Goal: Task Accomplishment & Management: Manage account settings

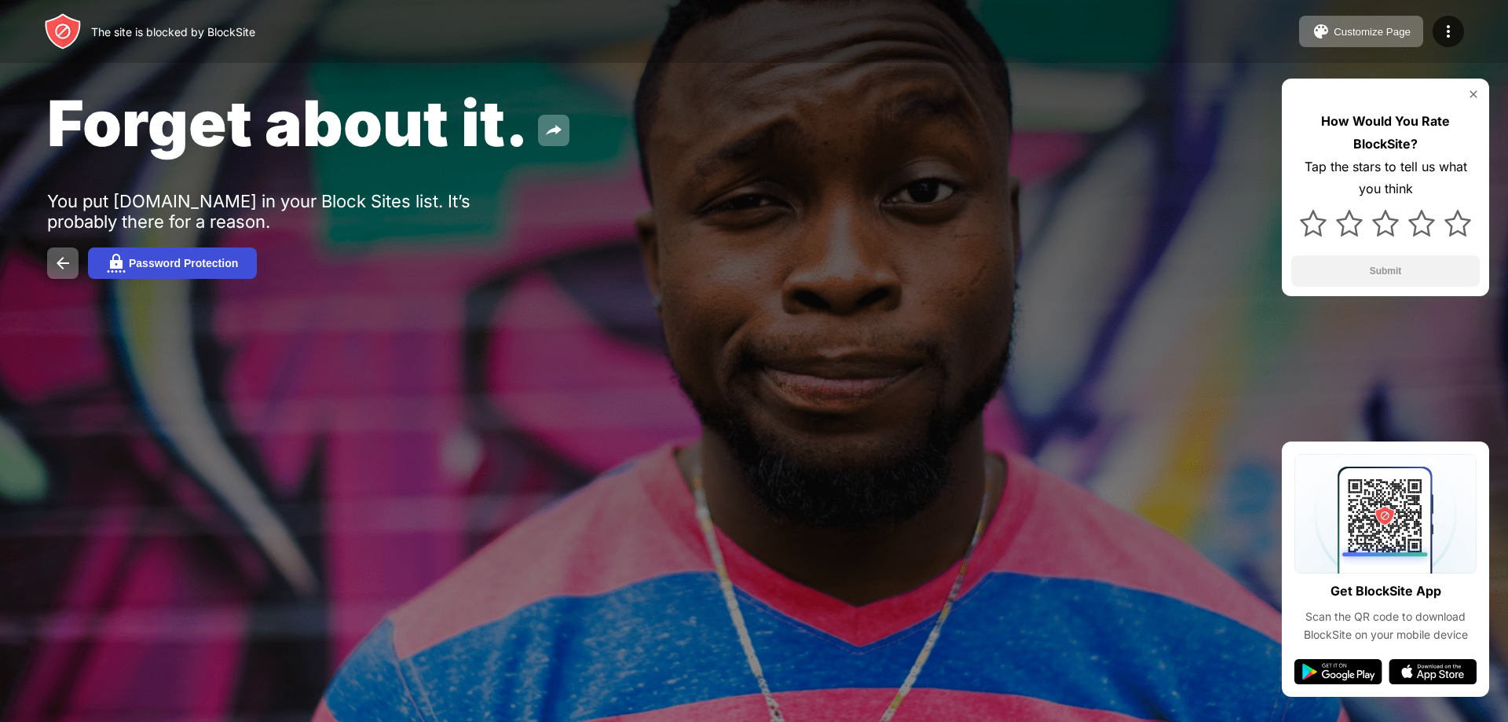
click at [225, 254] on button "Password Protection" at bounding box center [172, 262] width 169 height 31
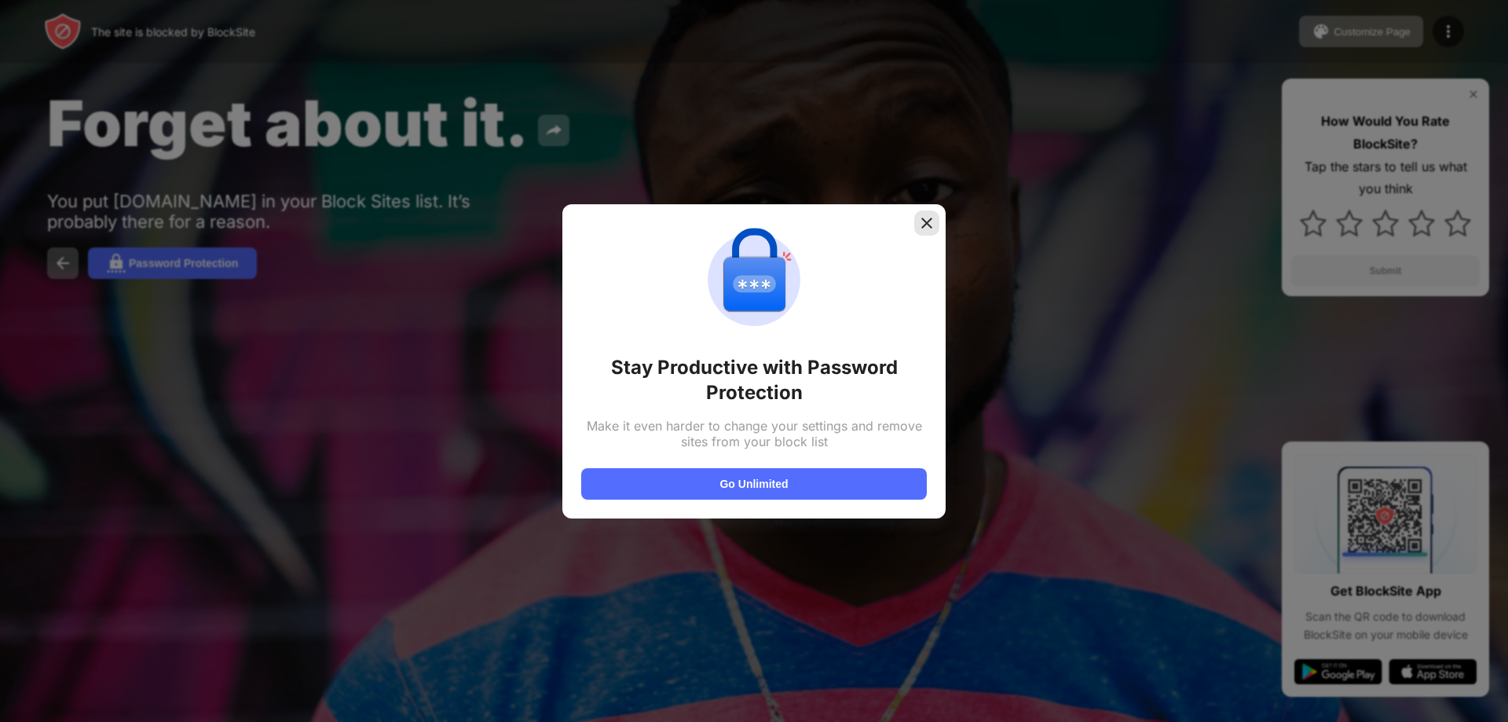
click at [928, 234] on div at bounding box center [926, 223] width 25 height 25
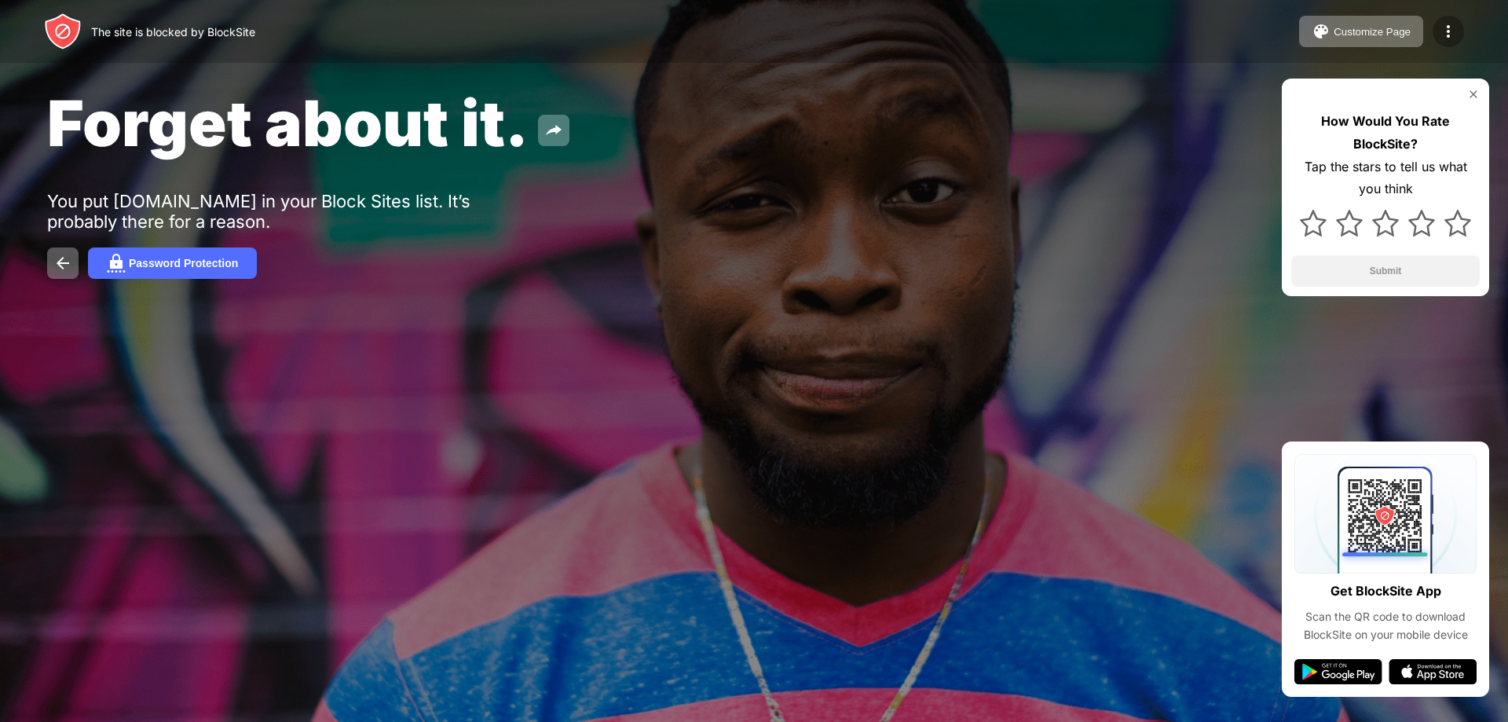
click at [1456, 35] on img at bounding box center [1448, 31] width 19 height 19
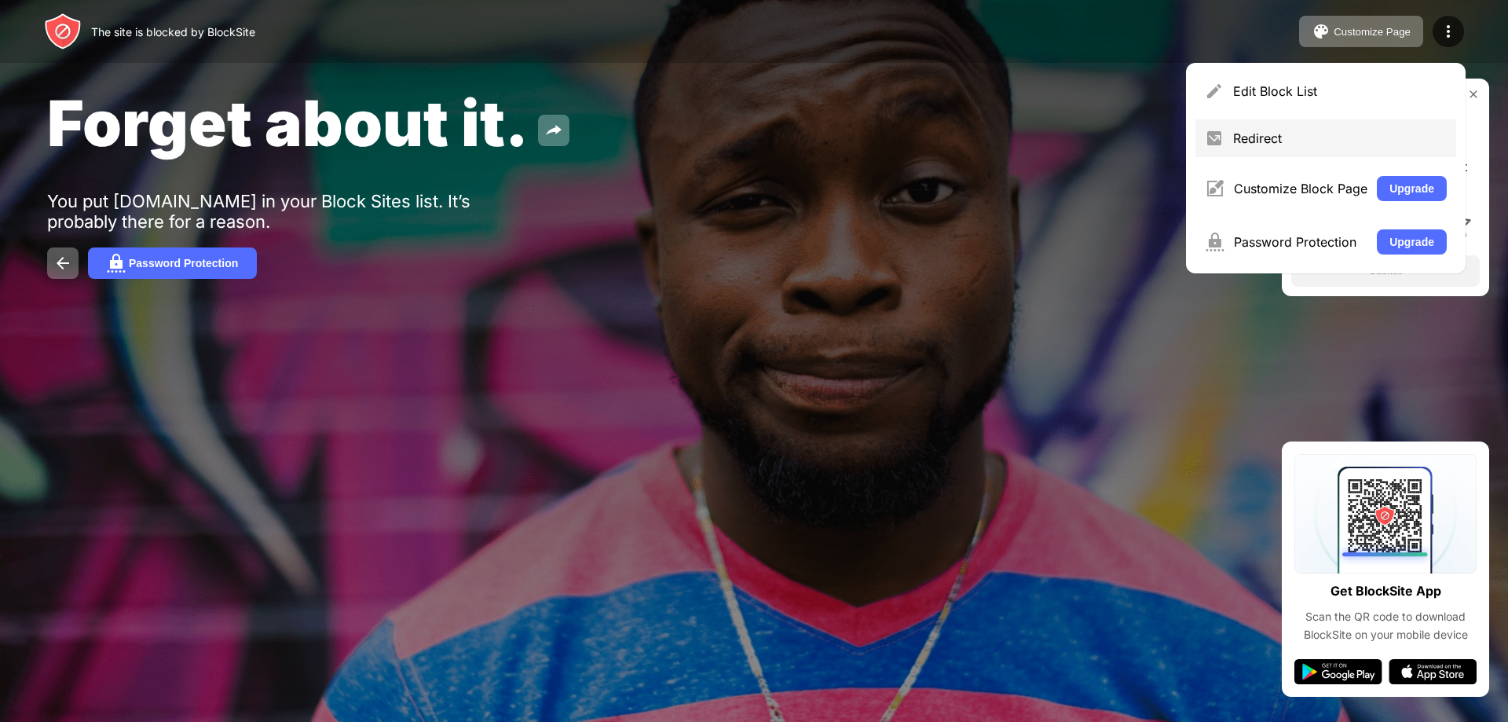
click at [1250, 136] on div "Redirect" at bounding box center [1340, 138] width 214 height 16
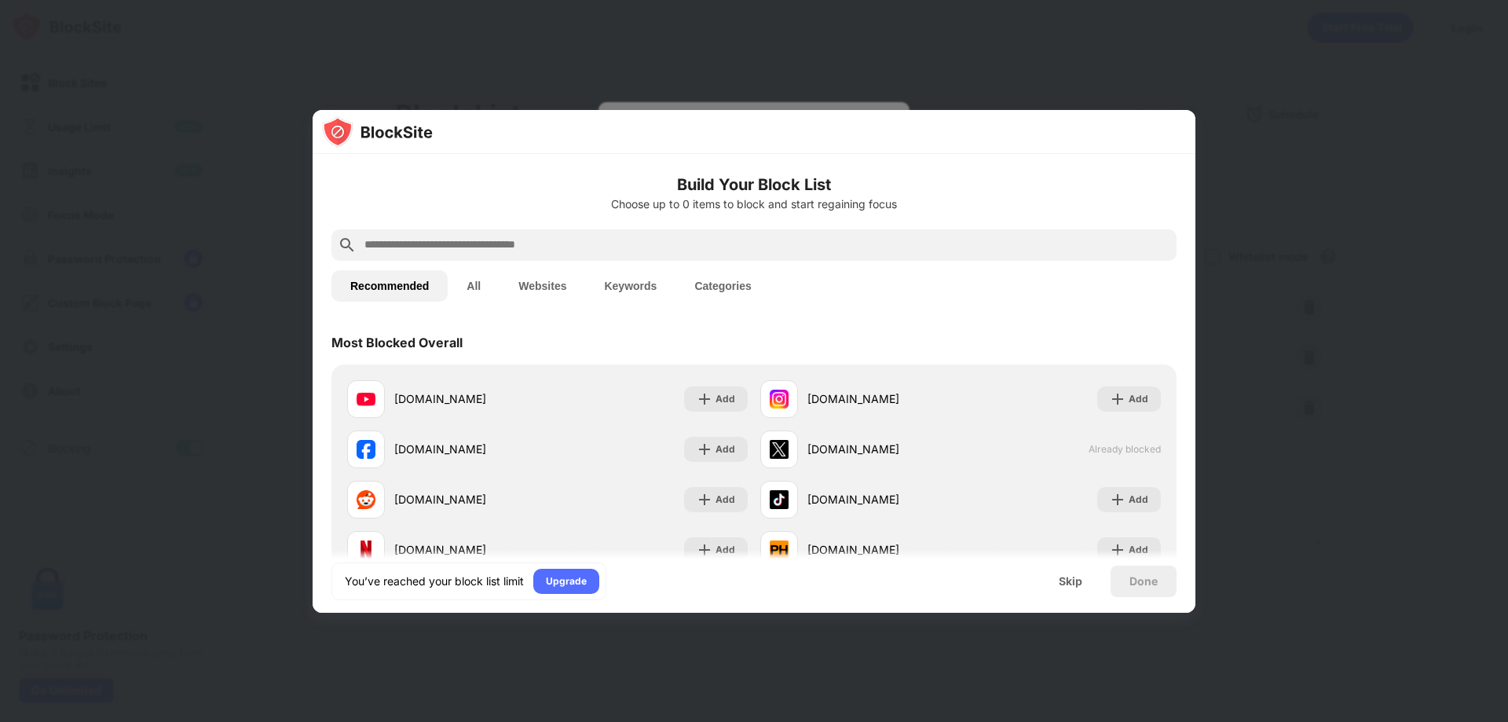
click at [486, 289] on button "All" at bounding box center [474, 285] width 52 height 31
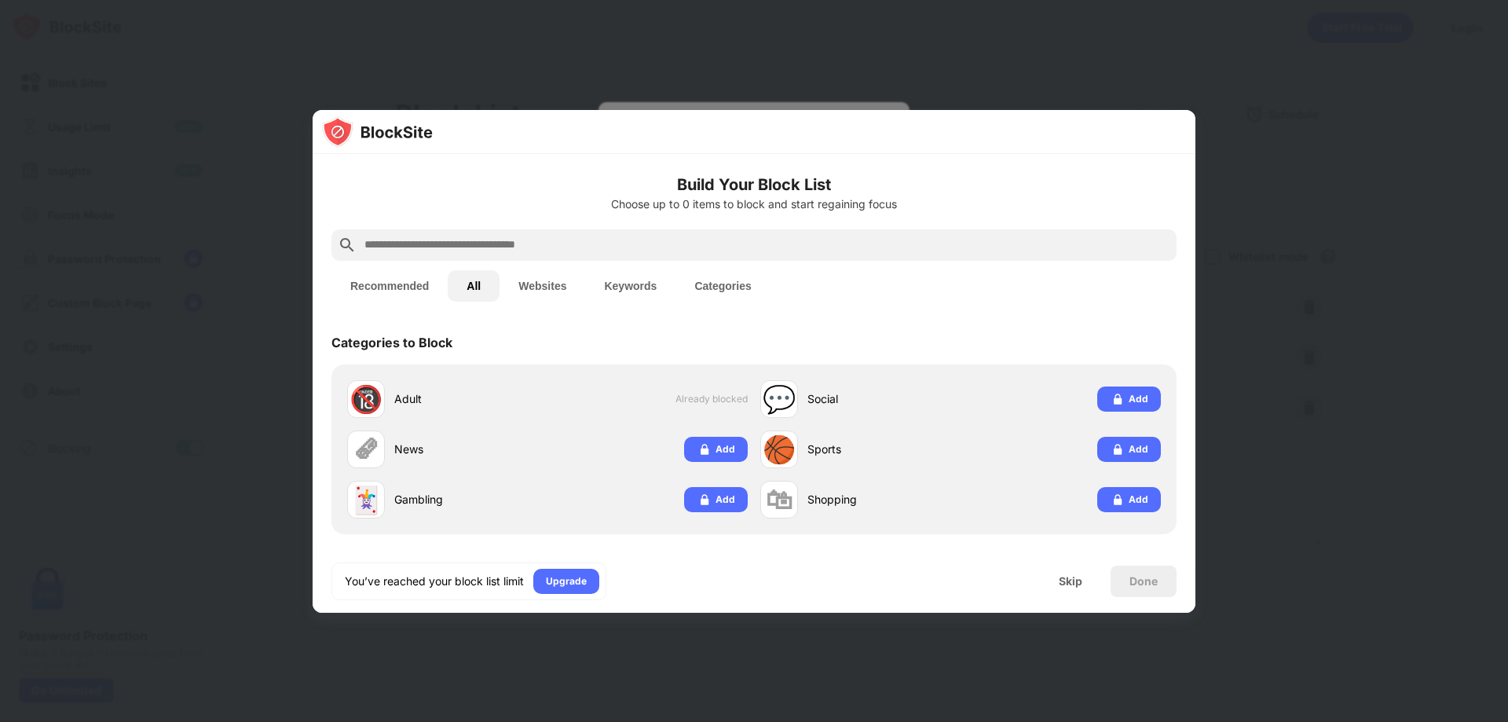
click at [388, 289] on button "Recommended" at bounding box center [390, 285] width 116 height 31
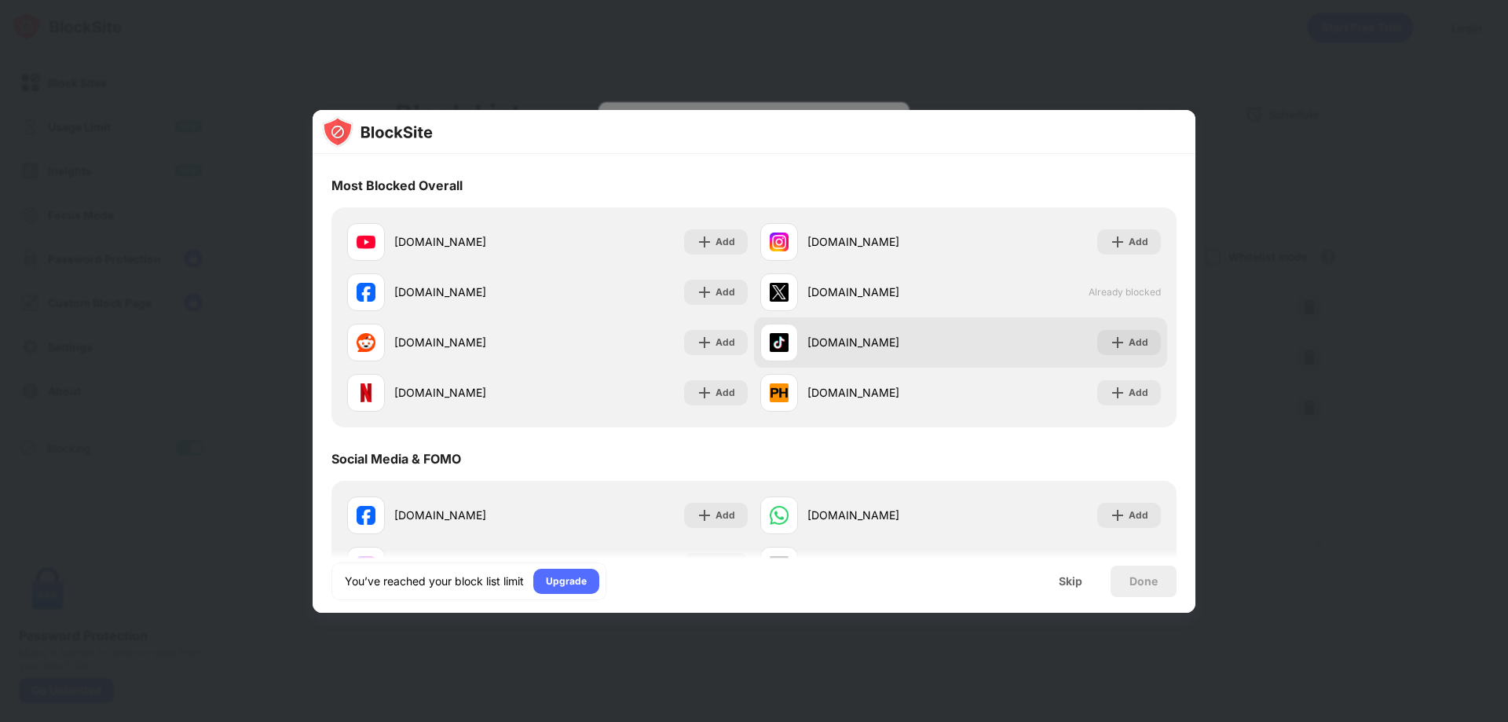
scroll to position [79, 0]
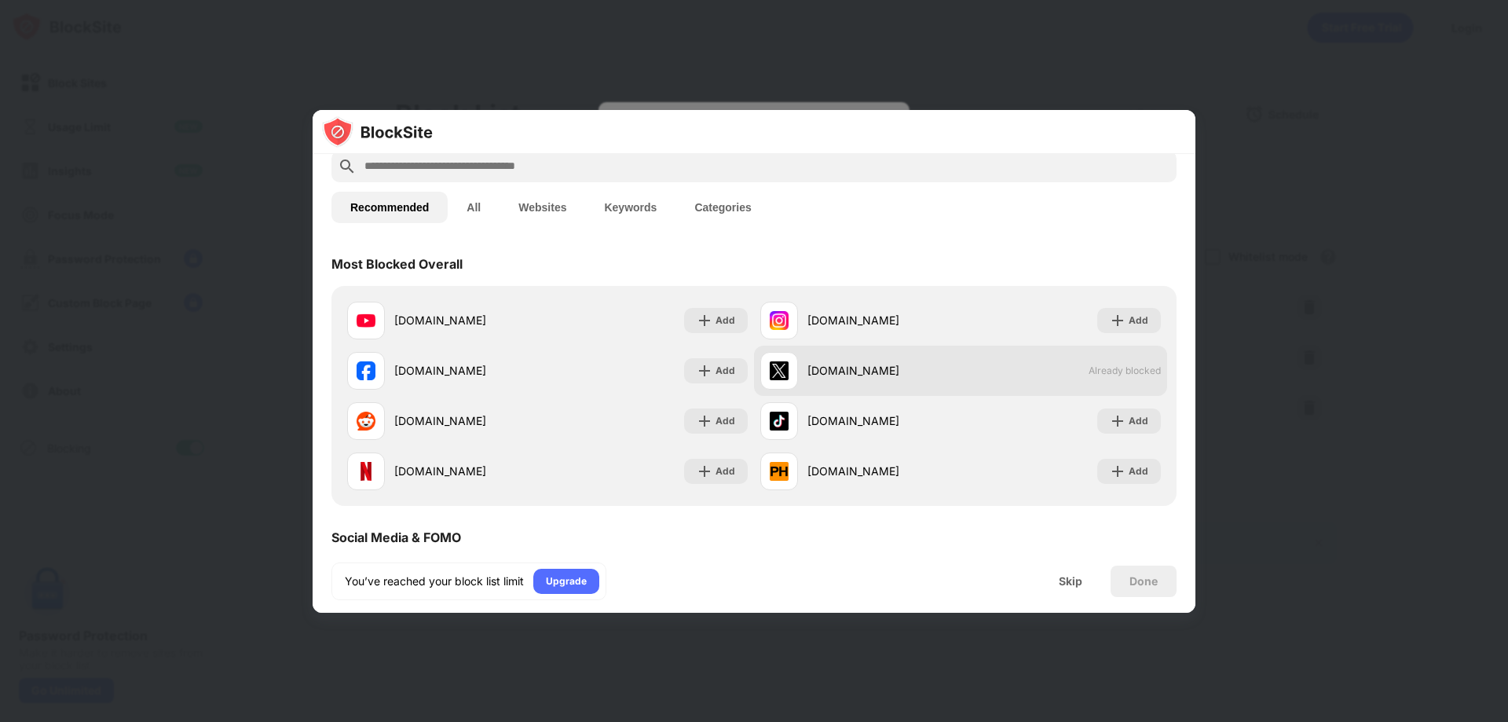
click at [1097, 361] on div "x.com Already blocked" at bounding box center [960, 371] width 413 height 50
click at [845, 370] on div "[DOMAIN_NAME]" at bounding box center [884, 370] width 153 height 16
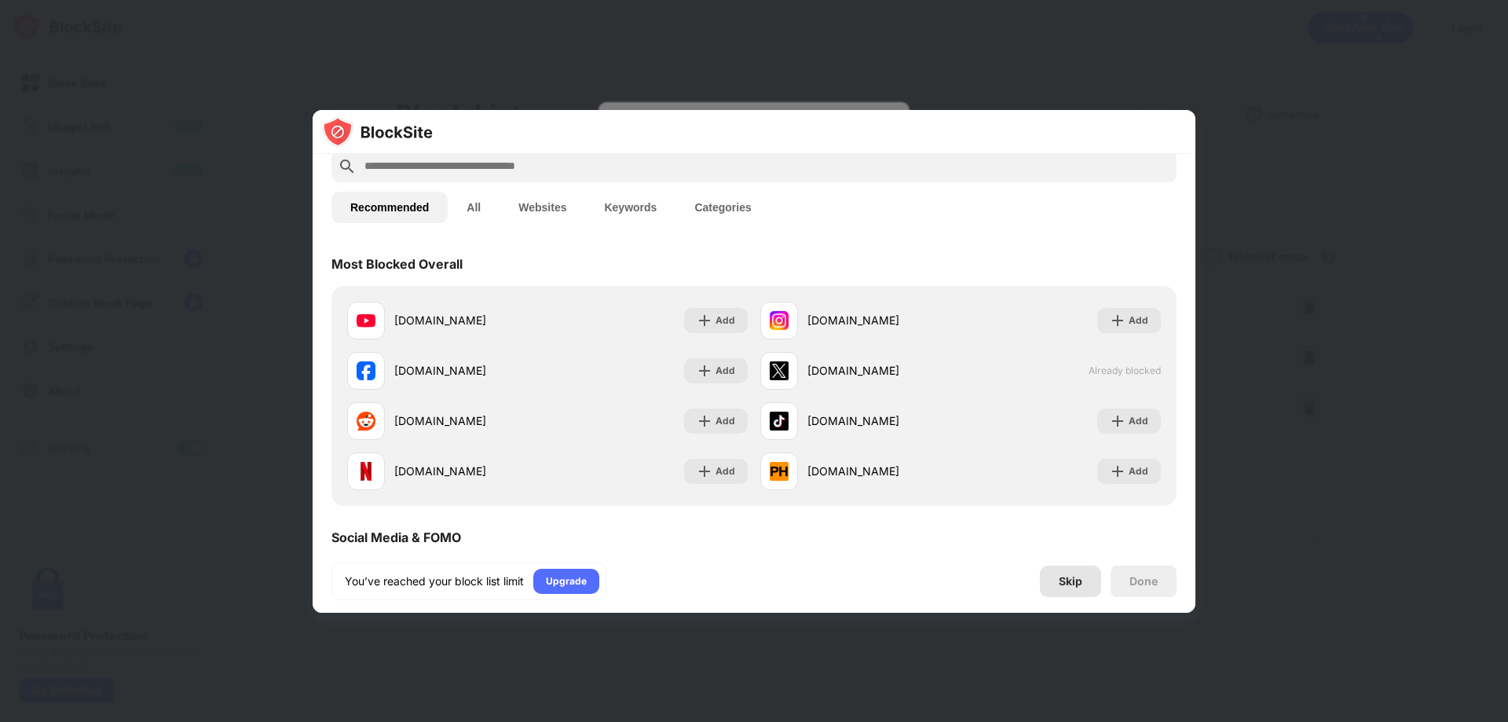
click at [1062, 580] on div "Skip" at bounding box center [1071, 581] width 24 height 13
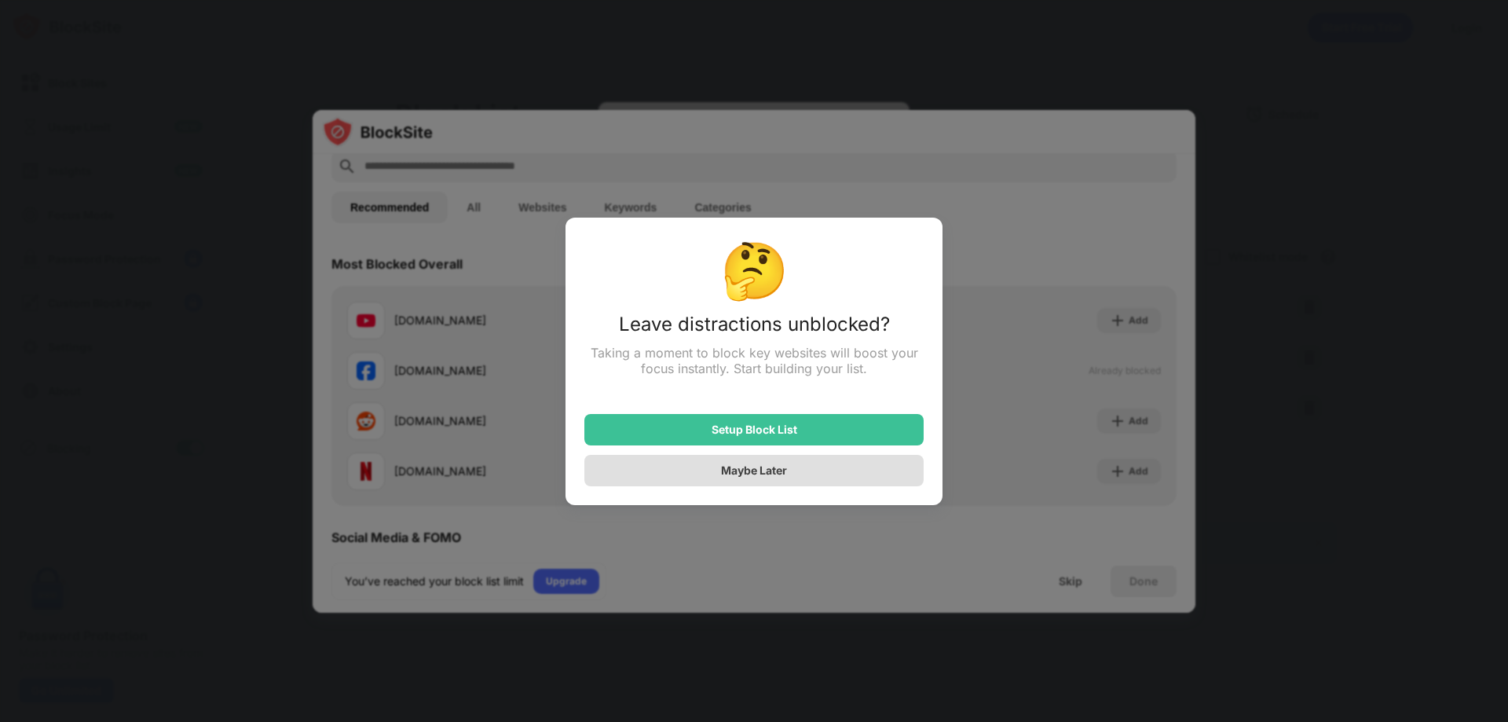
click at [779, 468] on div "Maybe Later" at bounding box center [754, 470] width 66 height 13
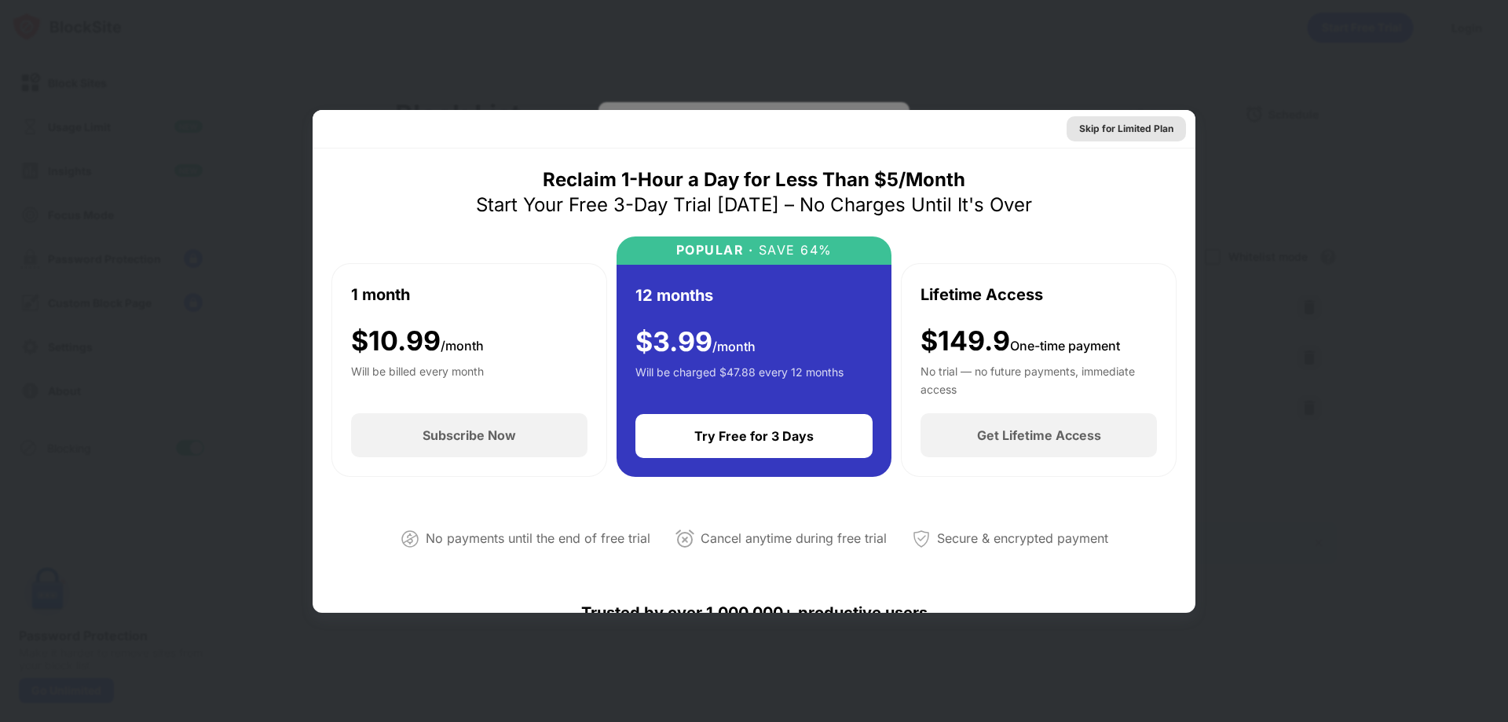
click at [1180, 139] on div "Skip for Limited Plan" at bounding box center [754, 129] width 883 height 38
click at [1204, 141] on div at bounding box center [754, 361] width 1508 height 722
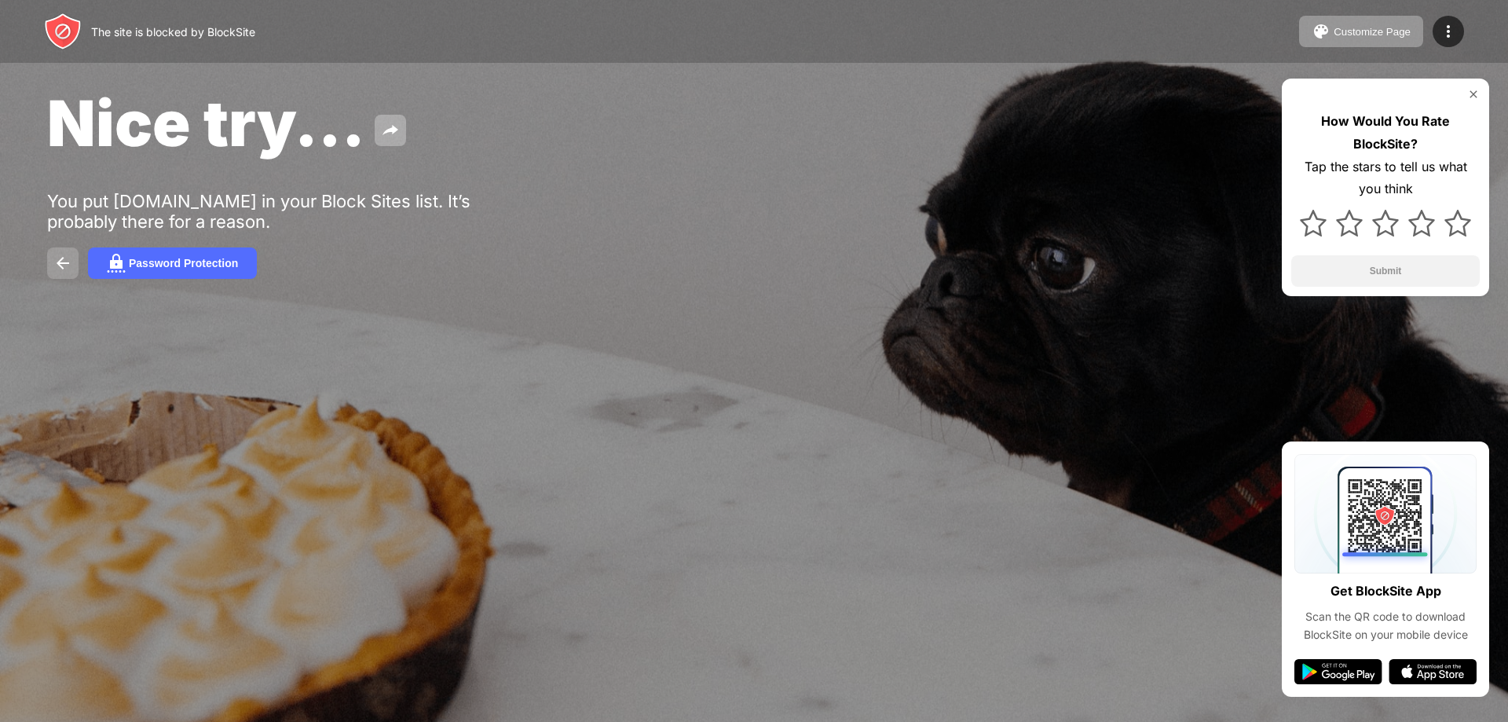
click at [59, 266] on img at bounding box center [62, 263] width 19 height 19
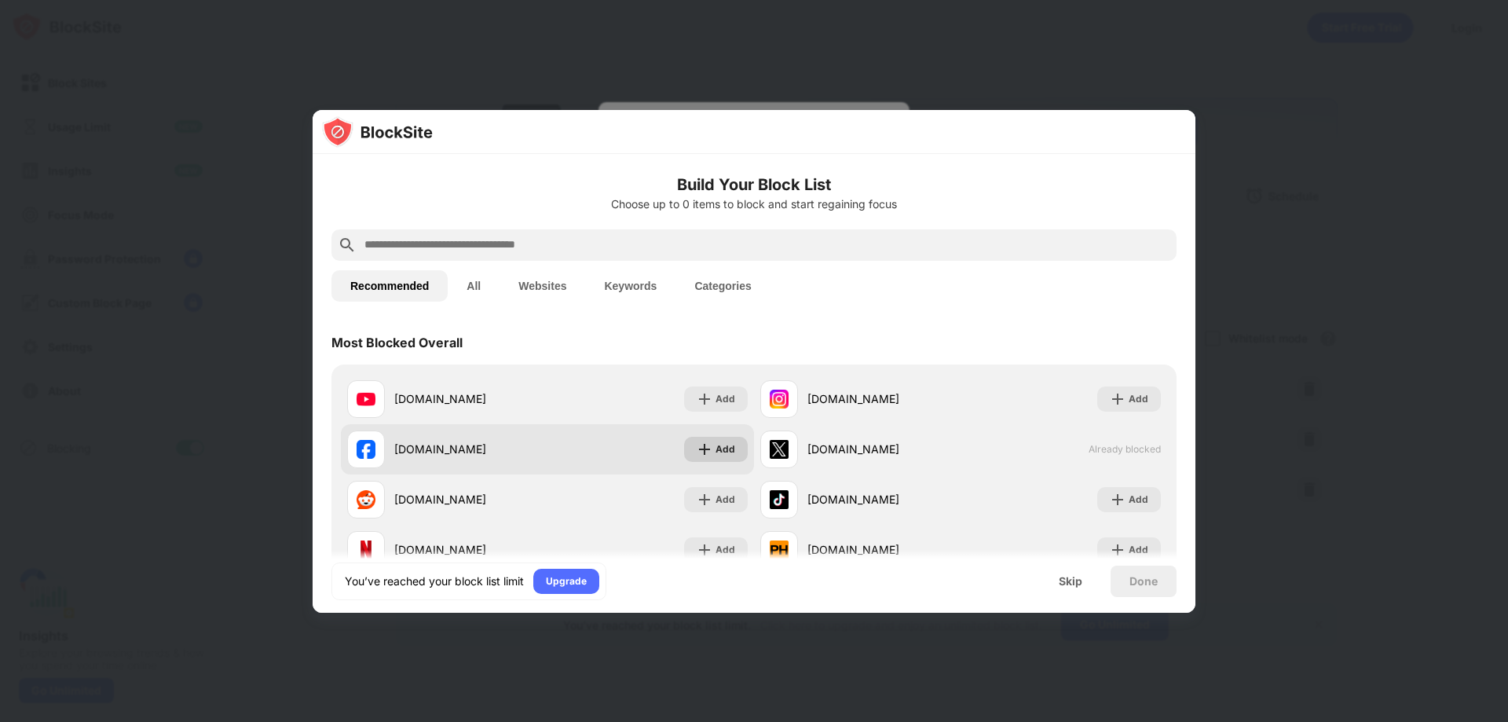
scroll to position [79, 0]
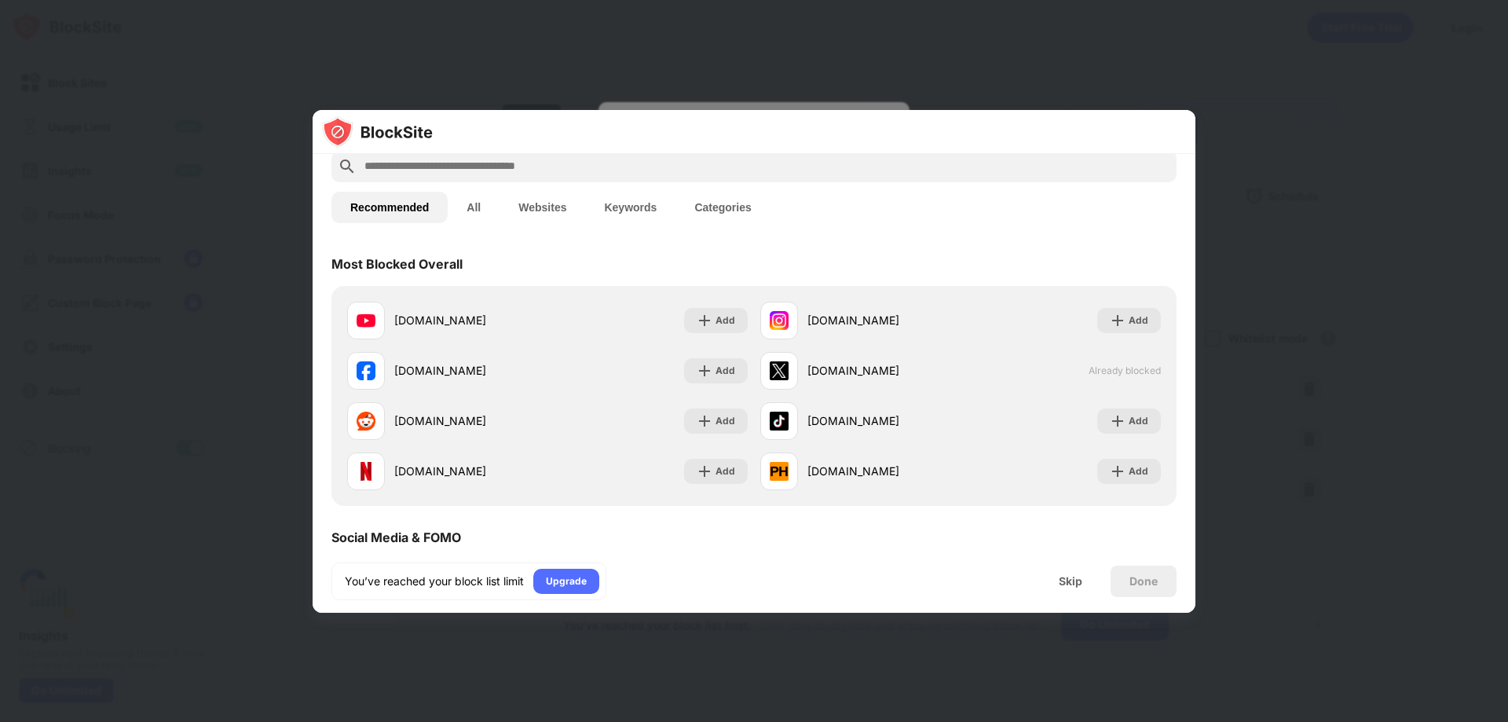
click at [482, 204] on button "All" at bounding box center [474, 207] width 52 height 31
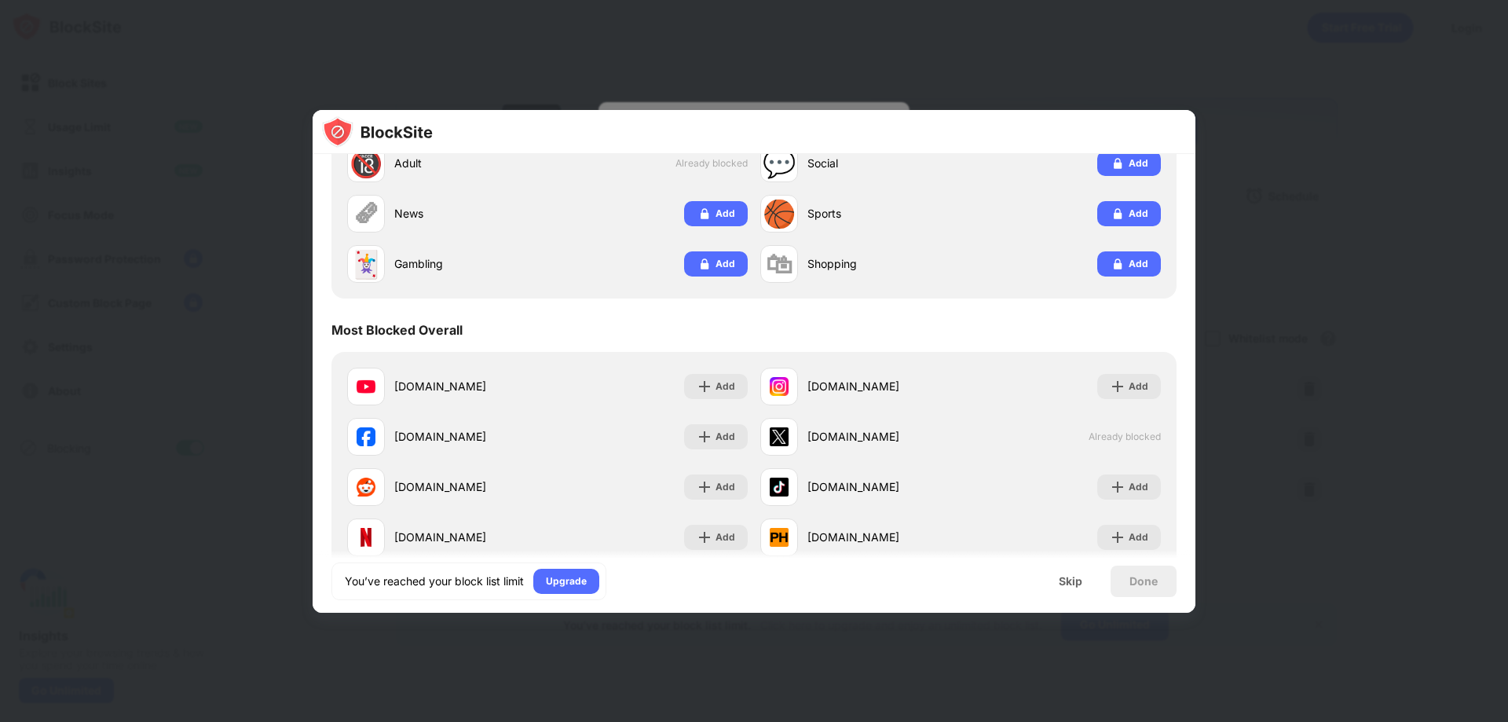
scroll to position [0, 0]
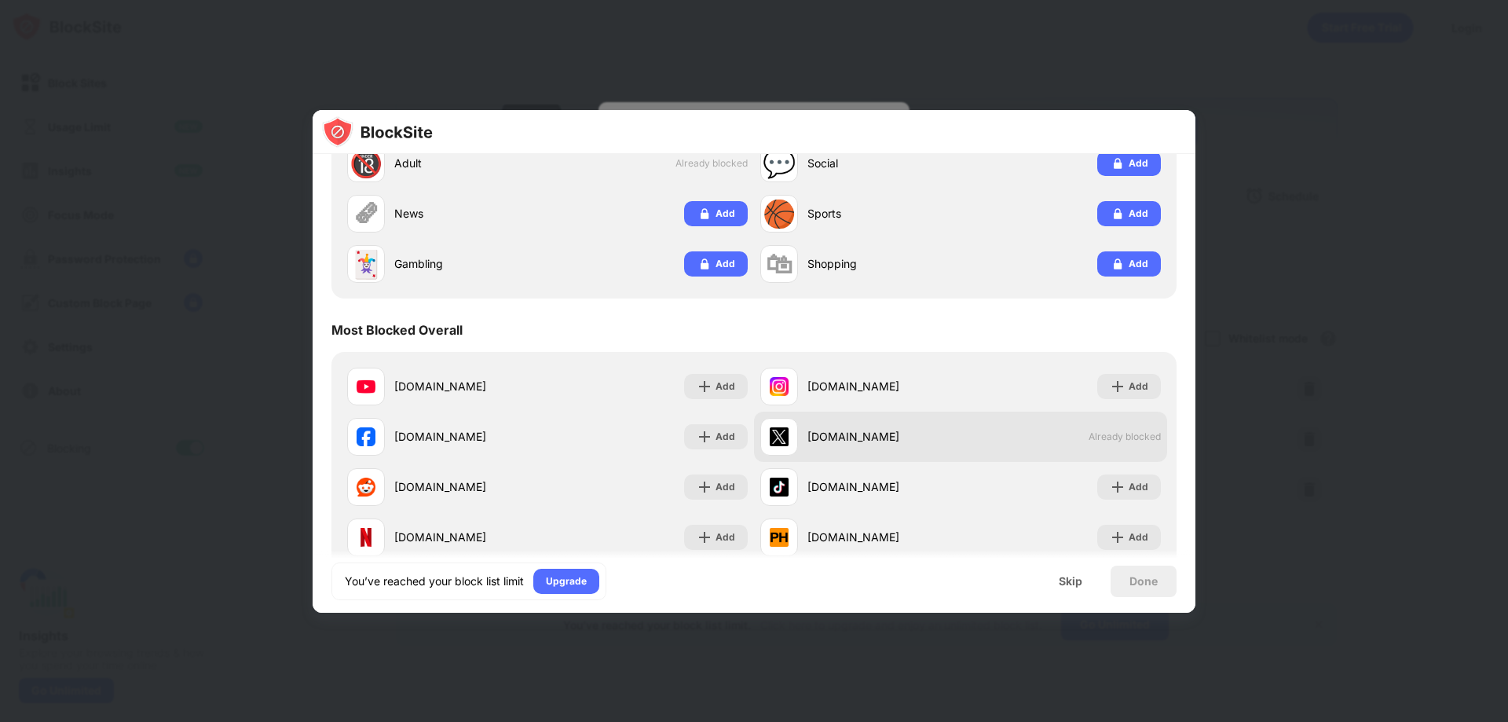
click at [815, 434] on div "[DOMAIN_NAME]" at bounding box center [884, 436] width 153 height 16
click at [793, 439] on div "[DOMAIN_NAME]" at bounding box center [861, 437] width 200 height 38
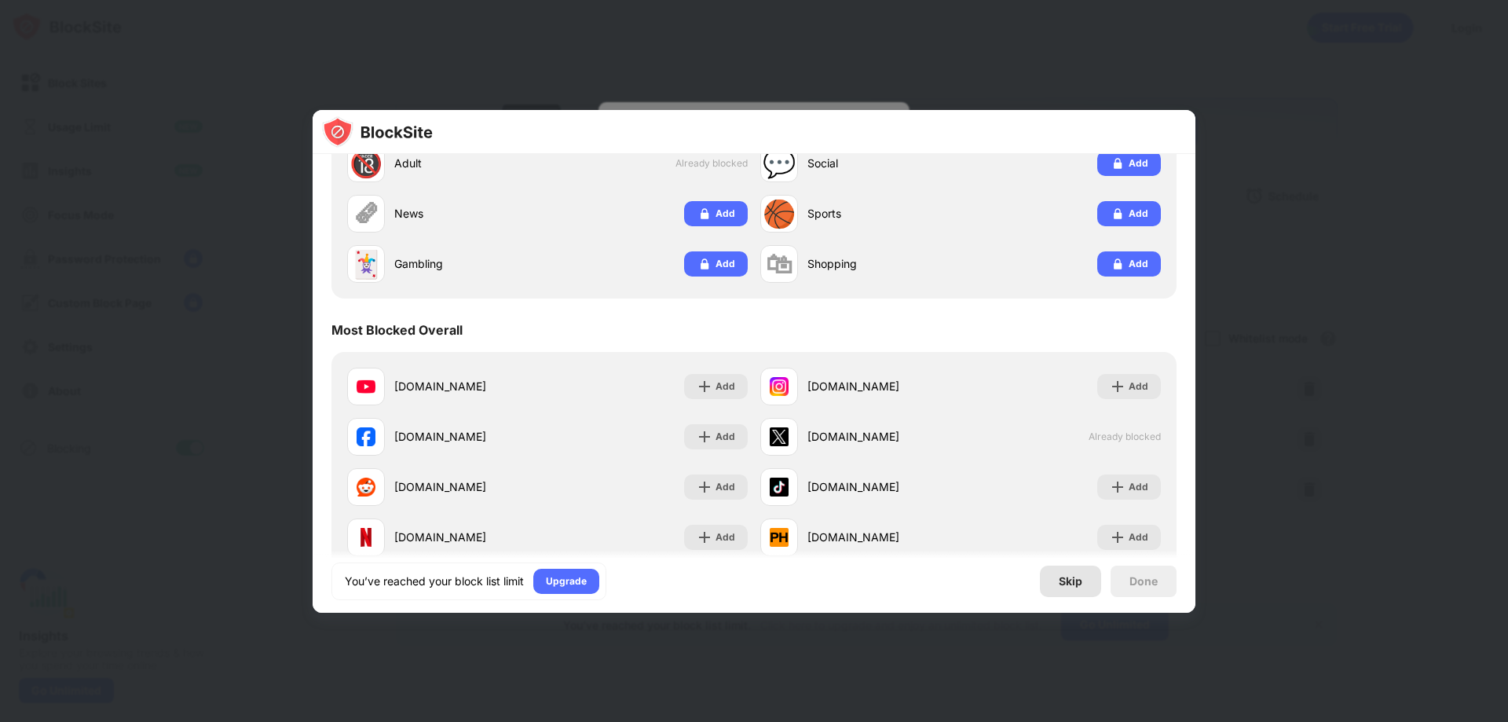
click at [1079, 586] on div "Skip" at bounding box center [1071, 581] width 24 height 13
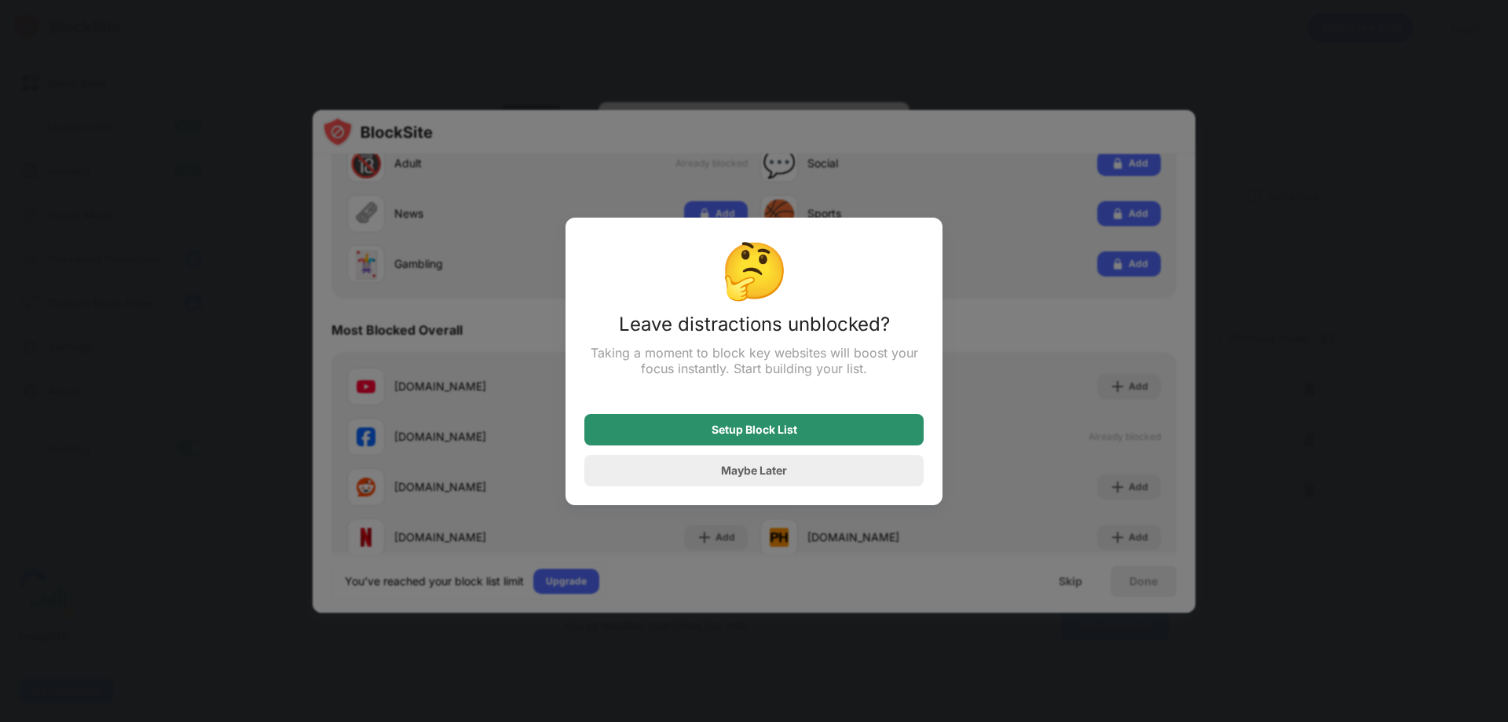
click at [832, 427] on div "Setup Block List" at bounding box center [754, 429] width 339 height 31
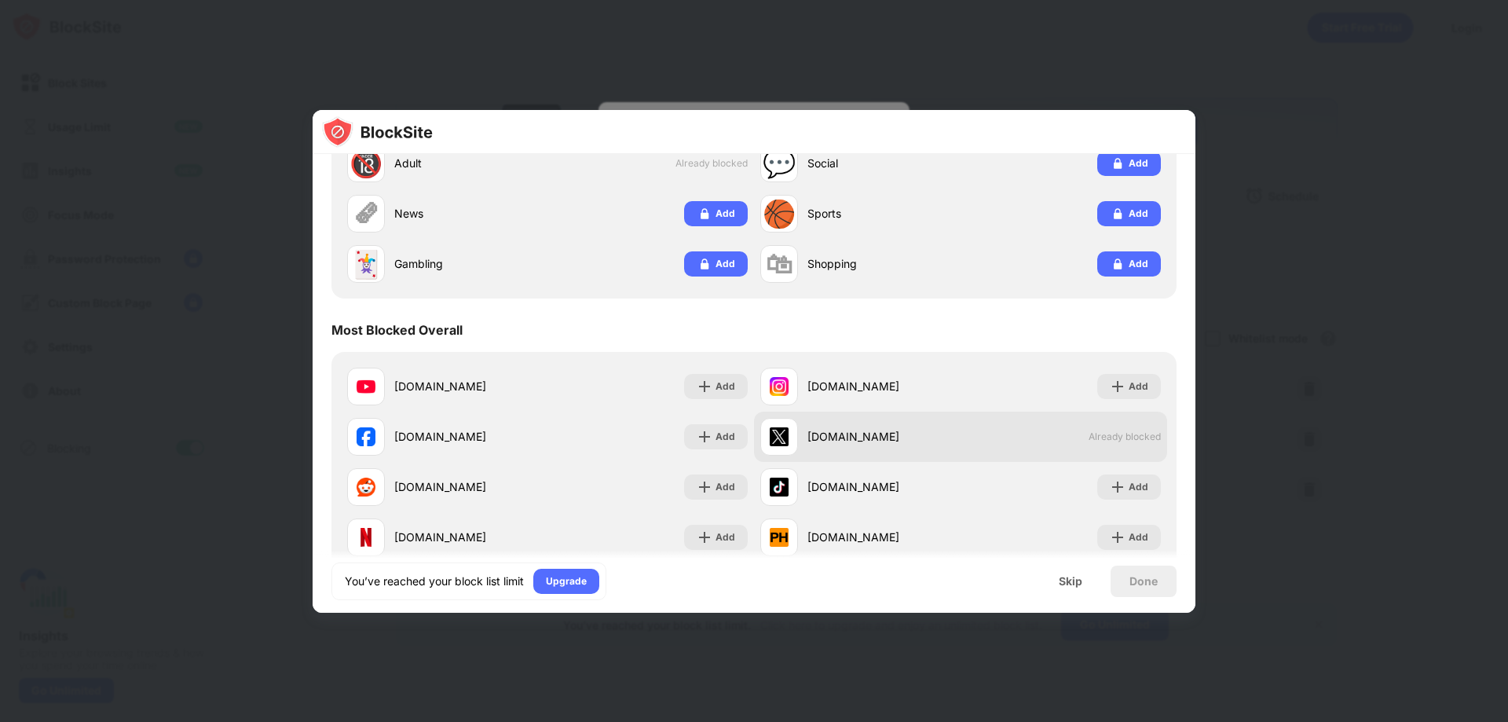
click at [1094, 444] on div "x.com Already blocked" at bounding box center [960, 437] width 413 height 50
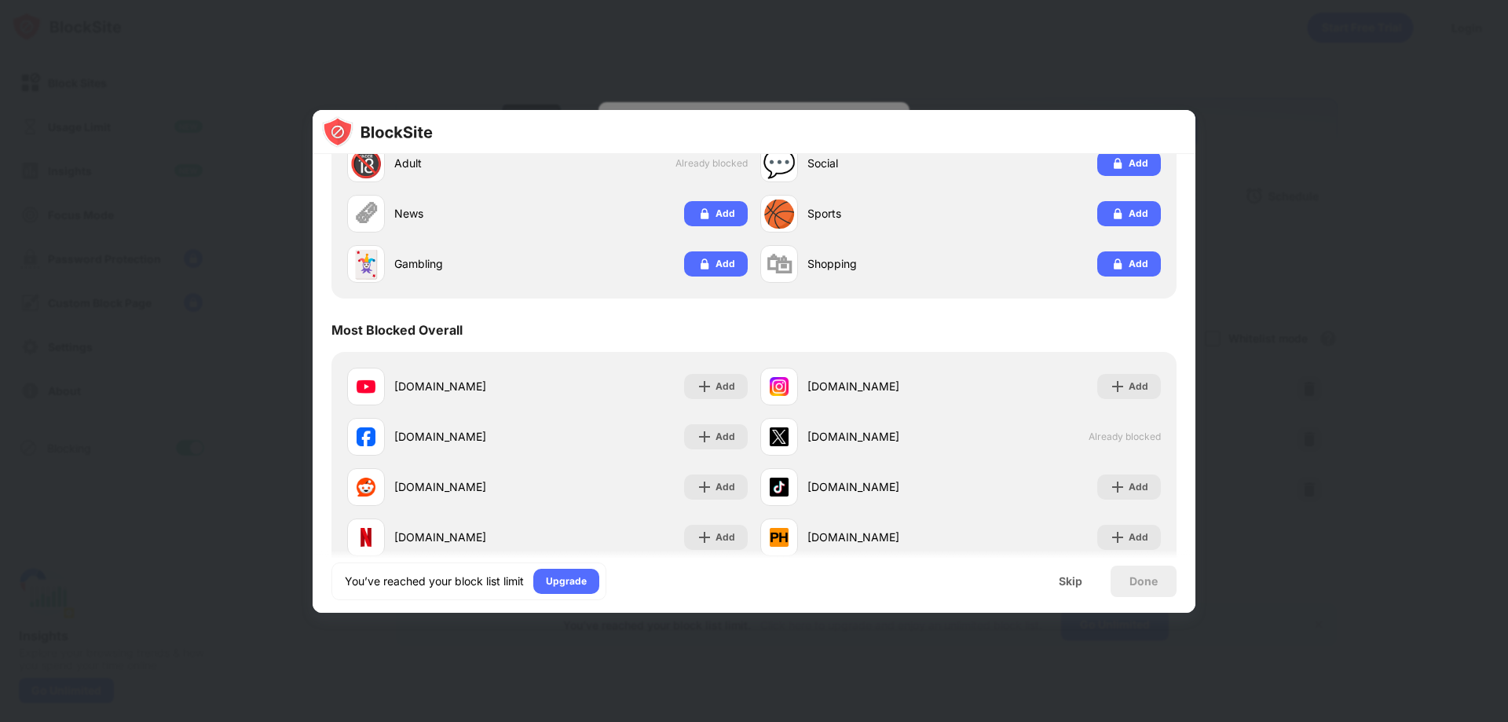
click at [1062, 573] on div "Skip" at bounding box center [1070, 581] width 61 height 31
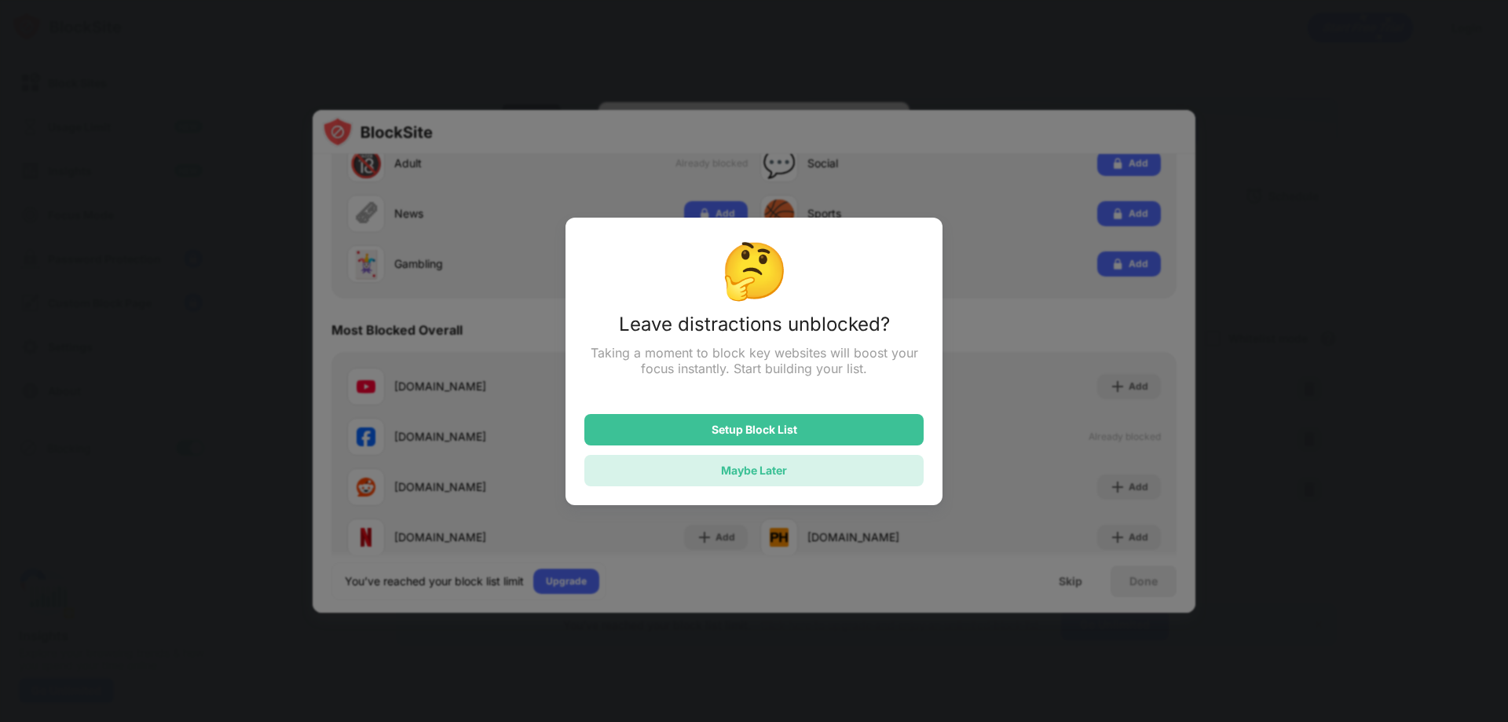
click at [782, 474] on div "Maybe Later" at bounding box center [754, 470] width 66 height 13
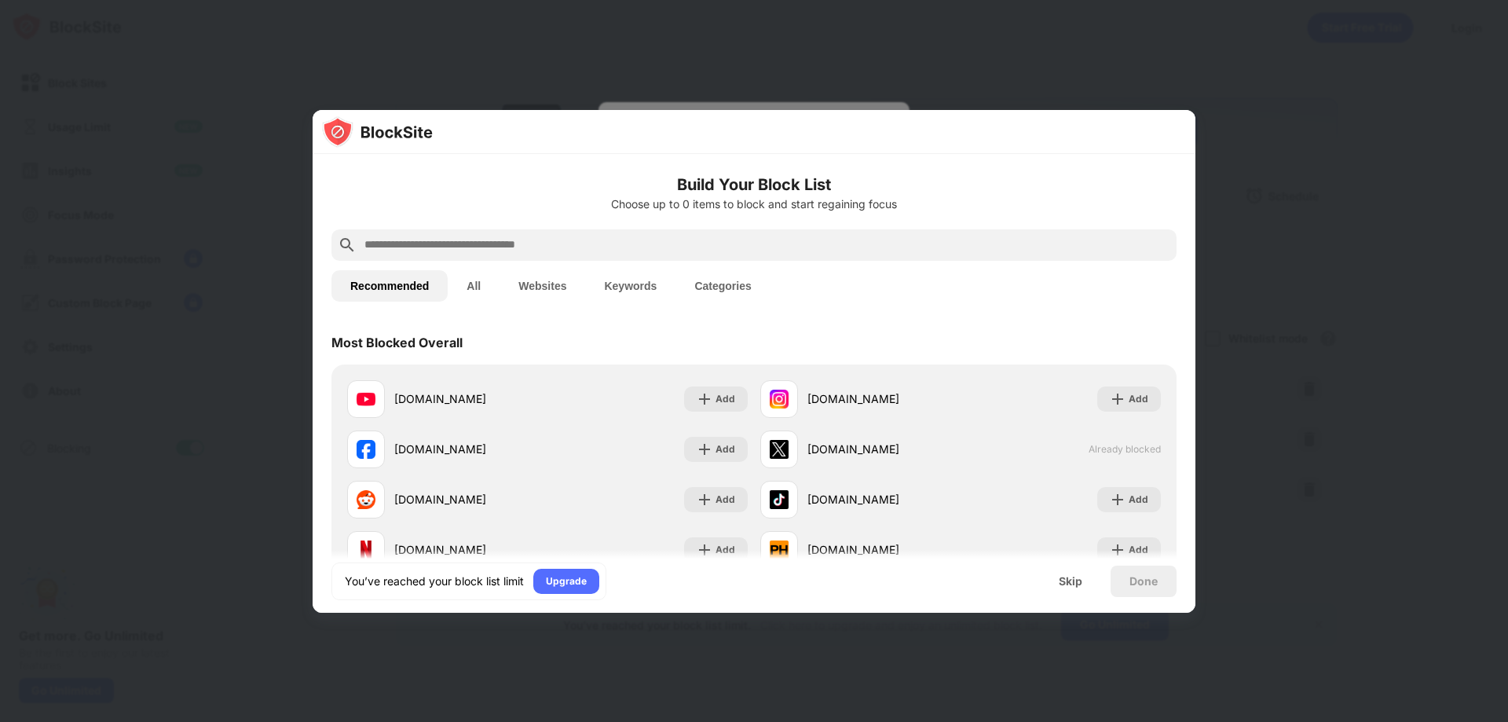
click at [1283, 195] on div at bounding box center [754, 361] width 1508 height 722
click at [1067, 576] on div "Skip" at bounding box center [1071, 581] width 24 height 13
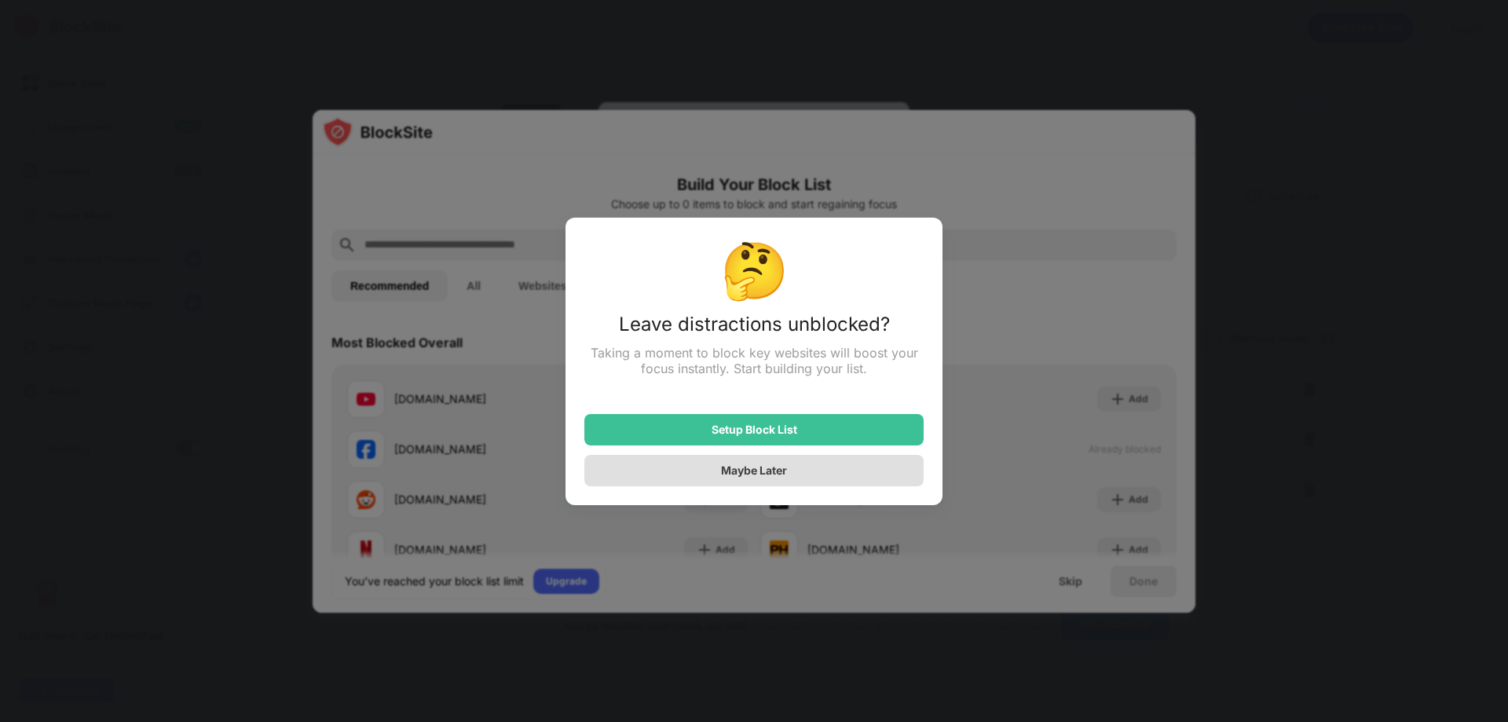
click at [778, 471] on div "Maybe Later" at bounding box center [754, 470] width 66 height 13
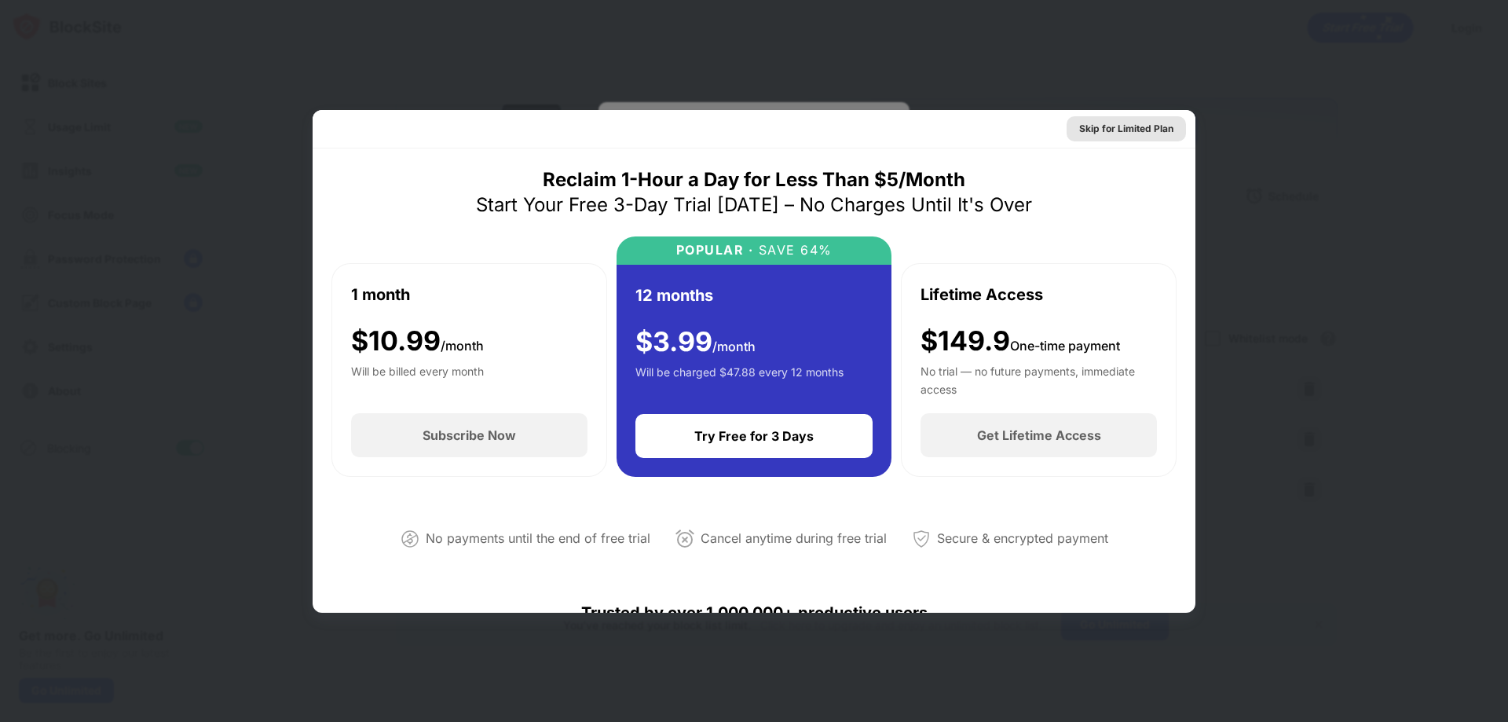
click at [1135, 124] on div "Skip for Limited Plan" at bounding box center [1126, 129] width 94 height 16
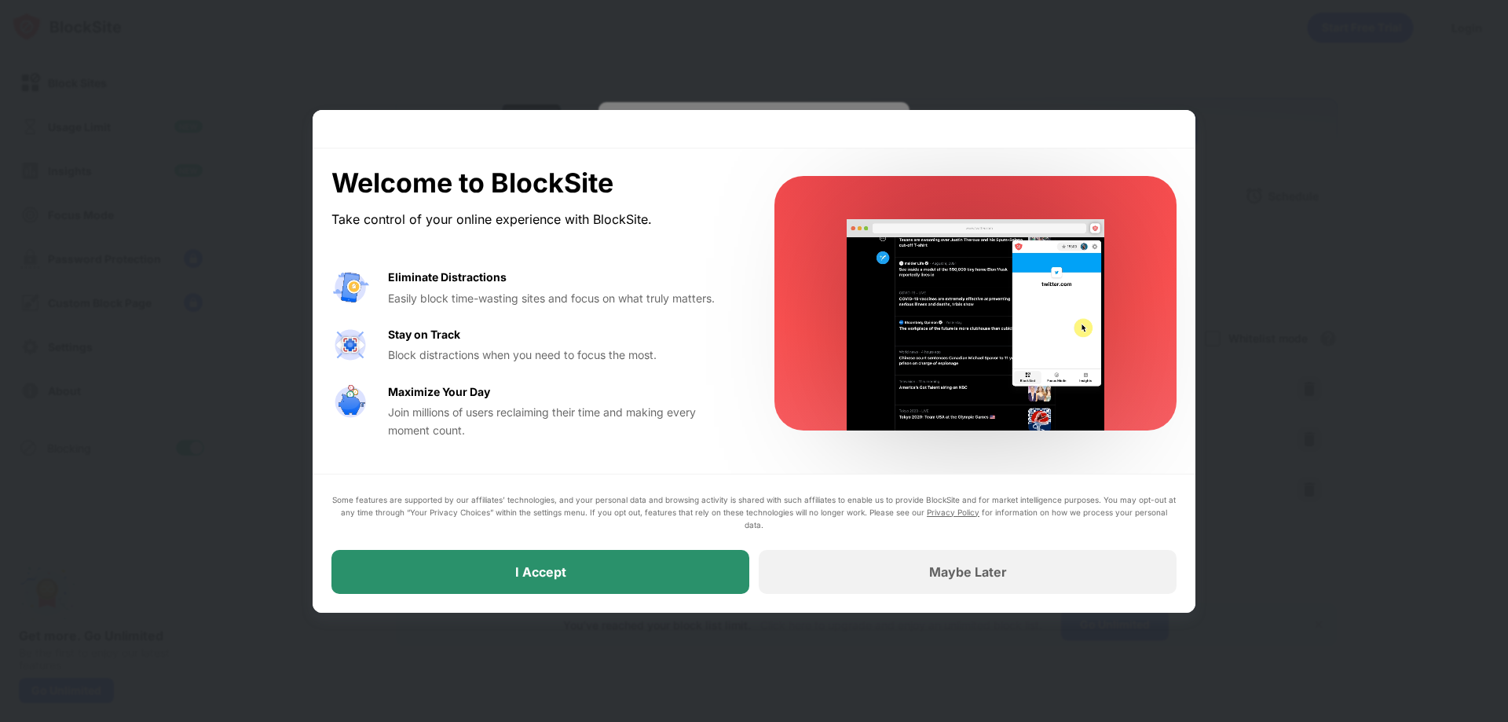
click at [710, 571] on div "I Accept" at bounding box center [541, 572] width 418 height 44
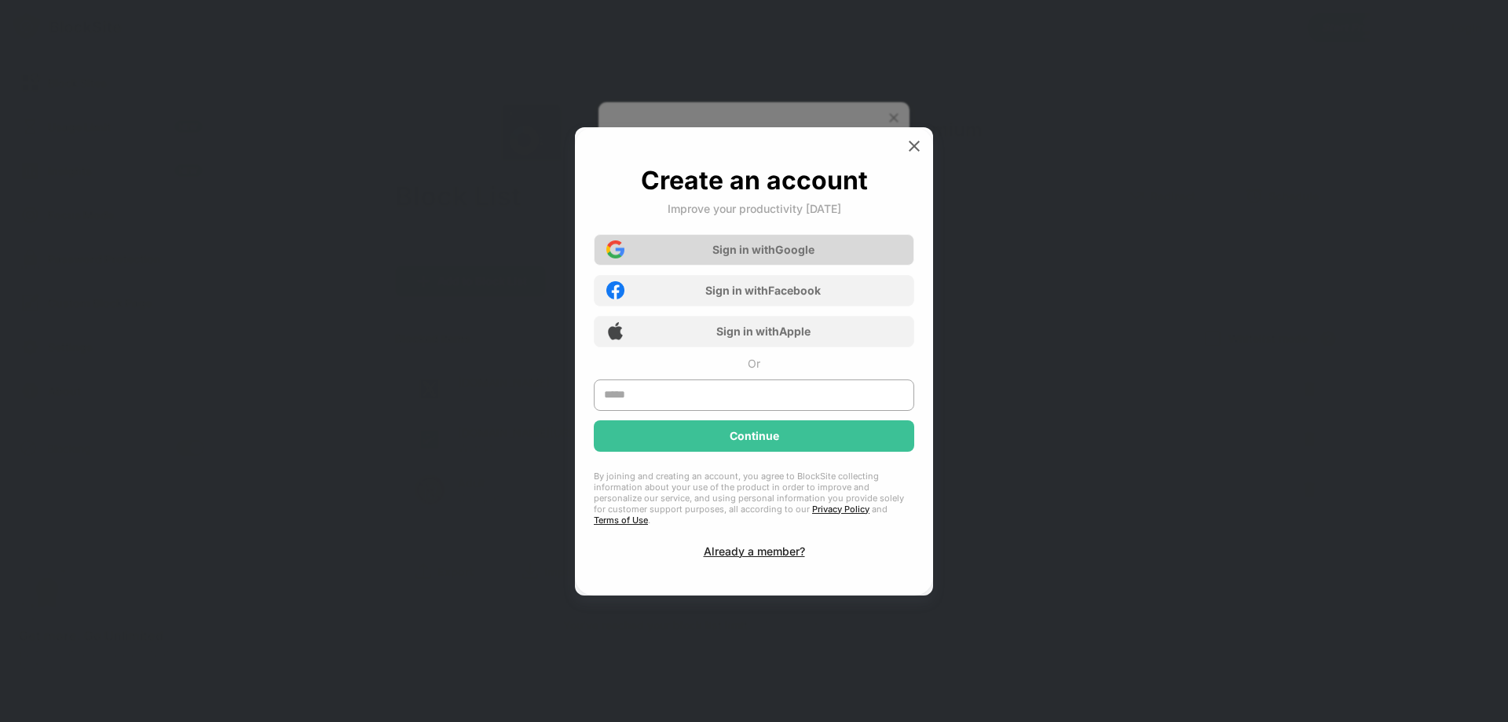
click at [809, 263] on div "Sign in with Google" at bounding box center [754, 249] width 321 height 31
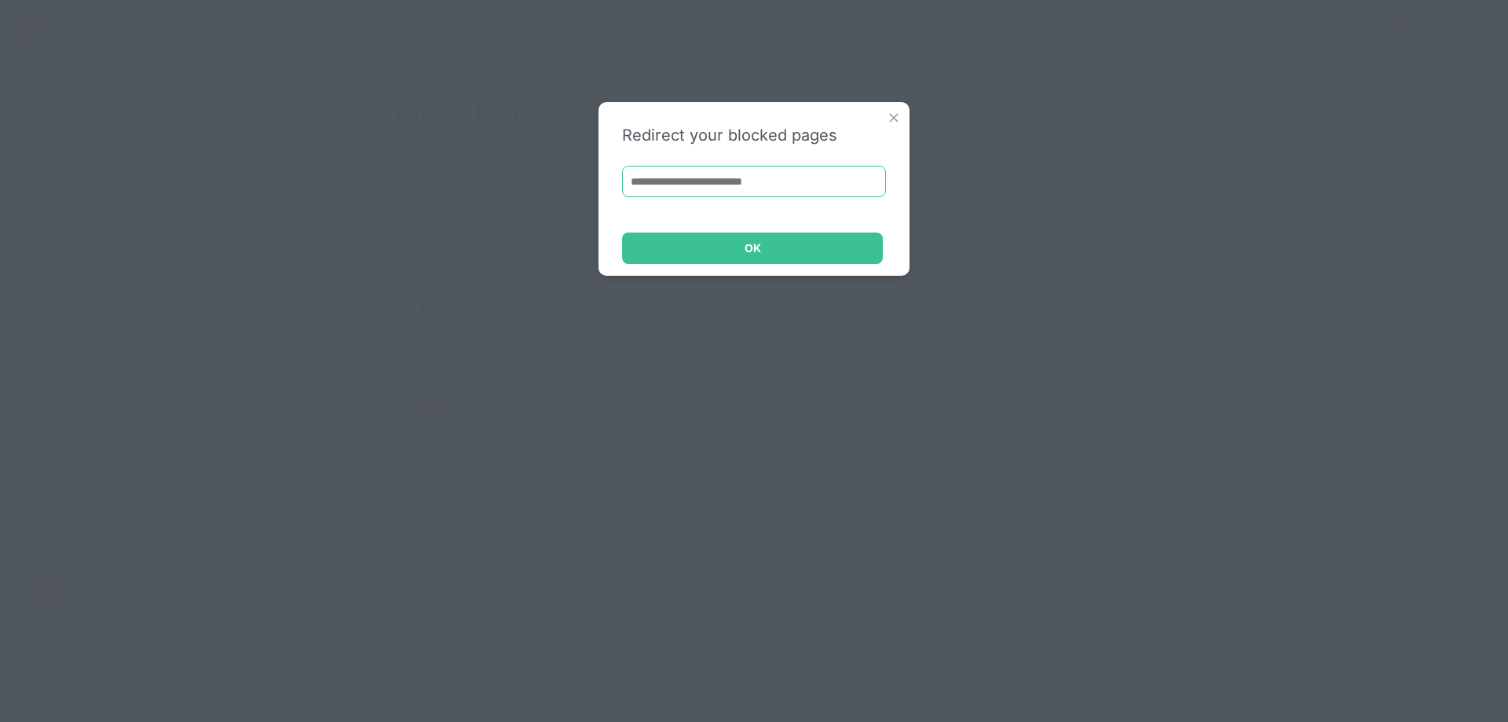
click at [699, 184] on input at bounding box center [754, 181] width 264 height 31
click at [794, 244] on div "OK" at bounding box center [752, 248] width 261 height 31
click at [898, 123] on img at bounding box center [894, 118] width 16 height 16
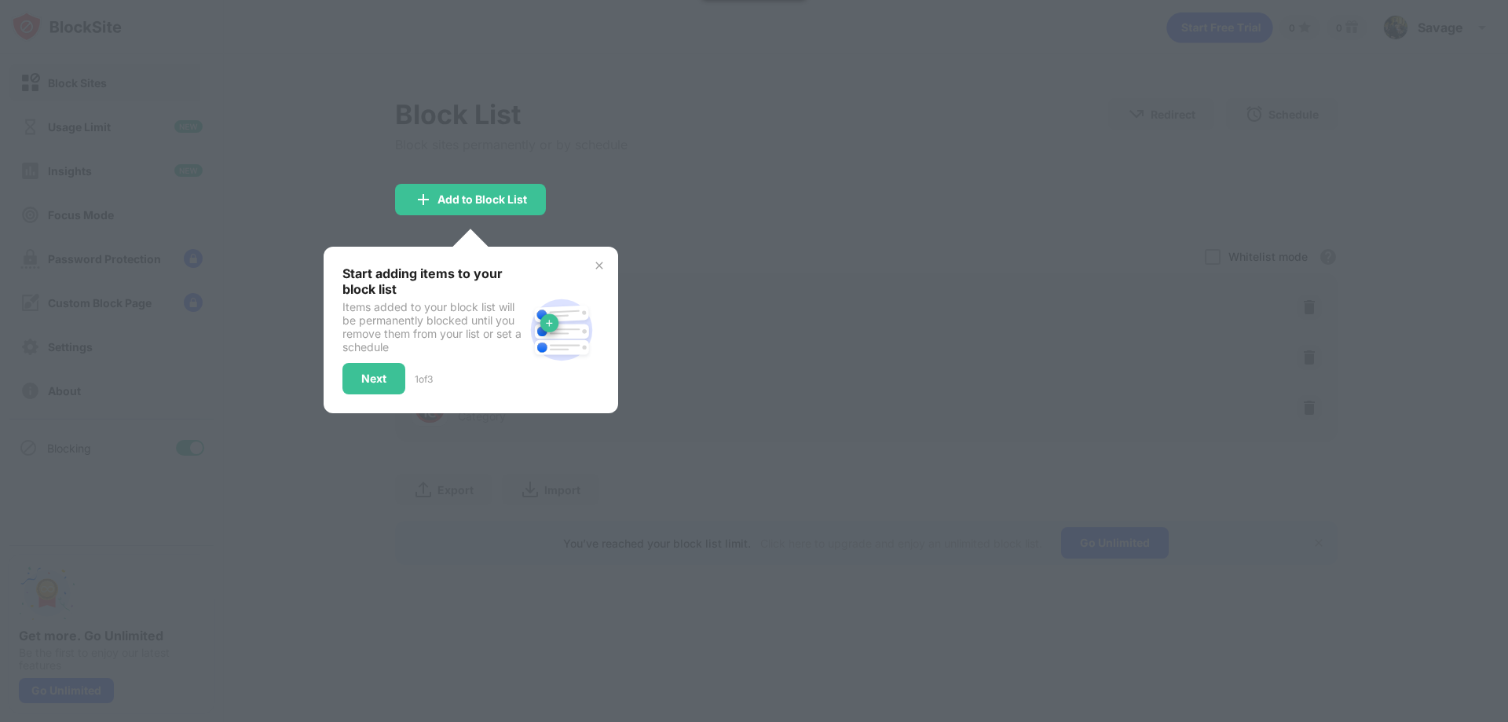
click at [598, 181] on div at bounding box center [754, 361] width 1508 height 722
click at [597, 263] on img at bounding box center [599, 265] width 13 height 13
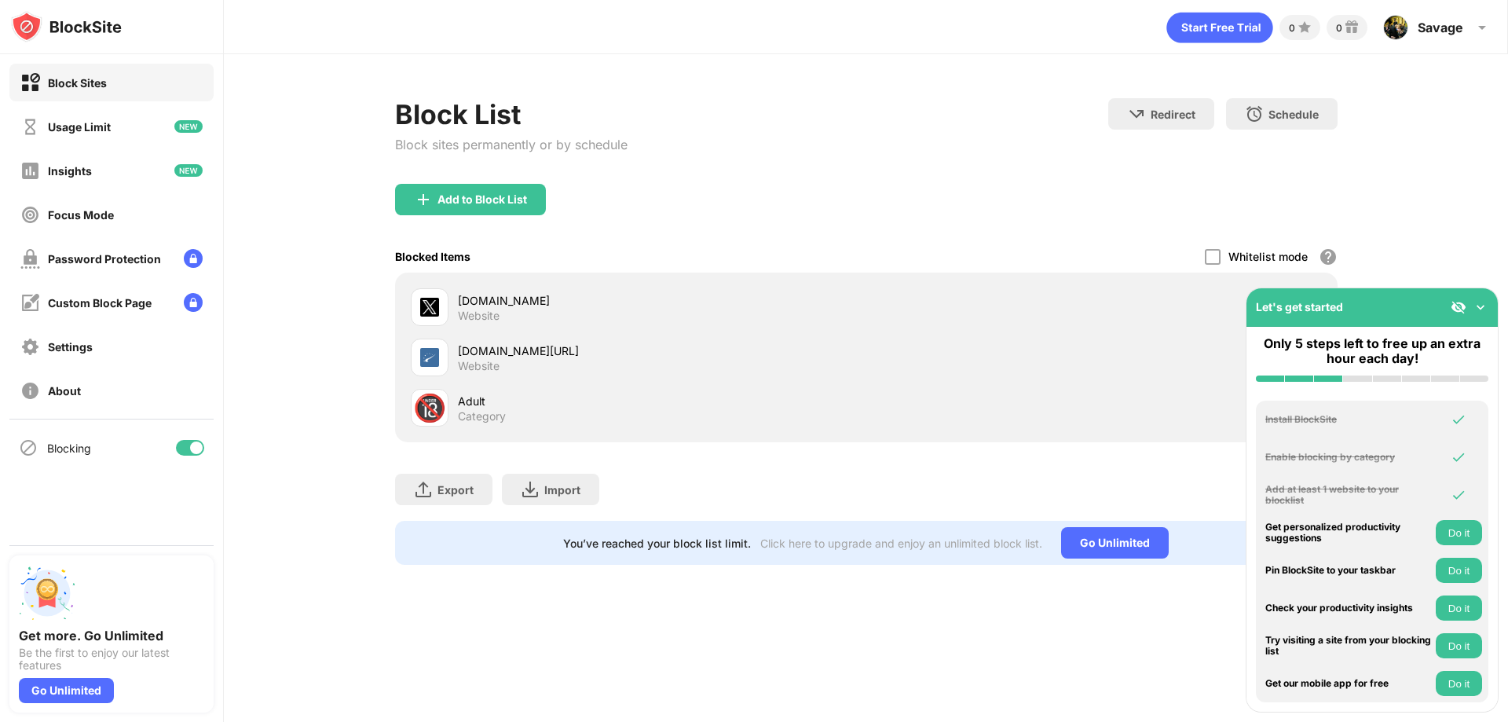
drag, startPoint x: 1494, startPoint y: 310, endPoint x: 1486, endPoint y: 306, distance: 8.1
click at [1491, 309] on div "Let's get started" at bounding box center [1372, 307] width 251 height 38
click at [1486, 306] on img at bounding box center [1481, 307] width 16 height 16
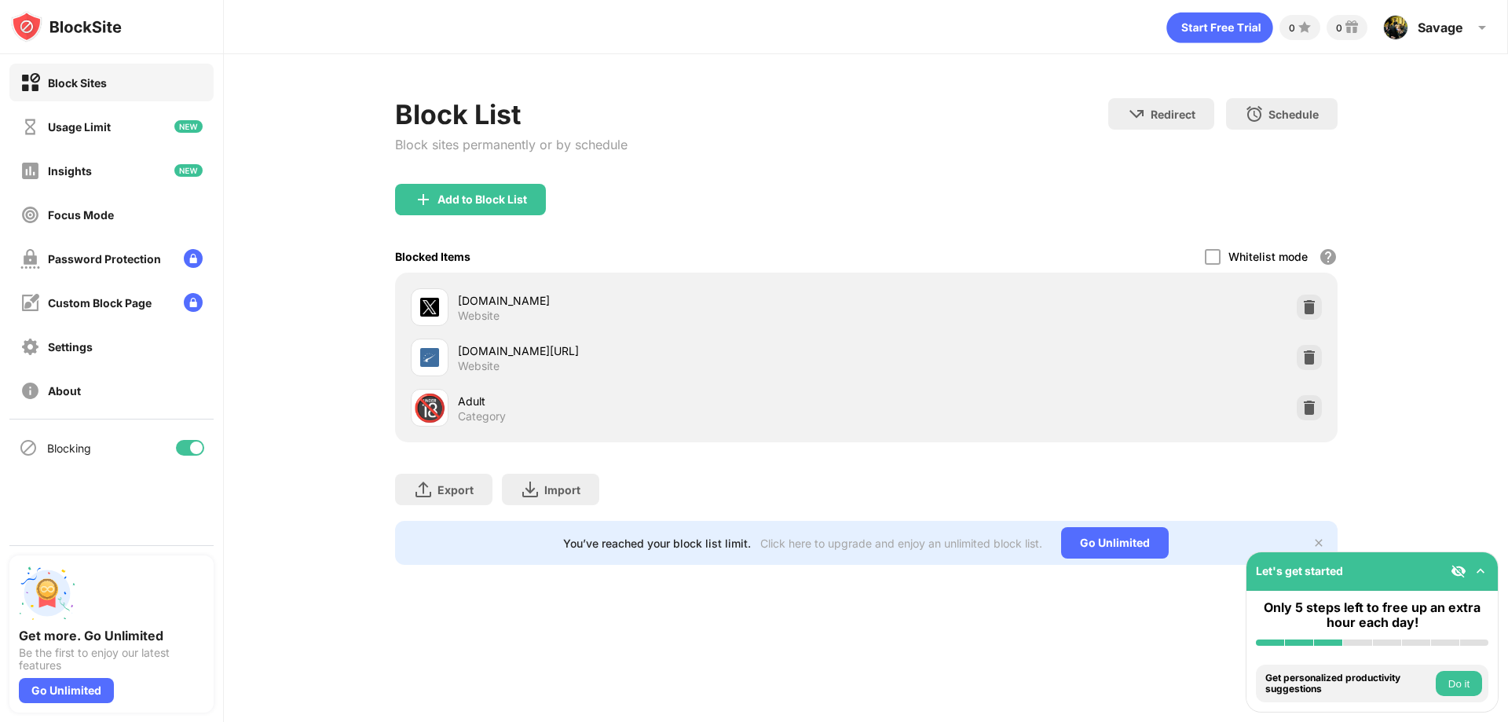
click at [1250, 262] on div "Whitelist mode" at bounding box center [1268, 256] width 79 height 13
click at [1217, 262] on div at bounding box center [1213, 257] width 16 height 16
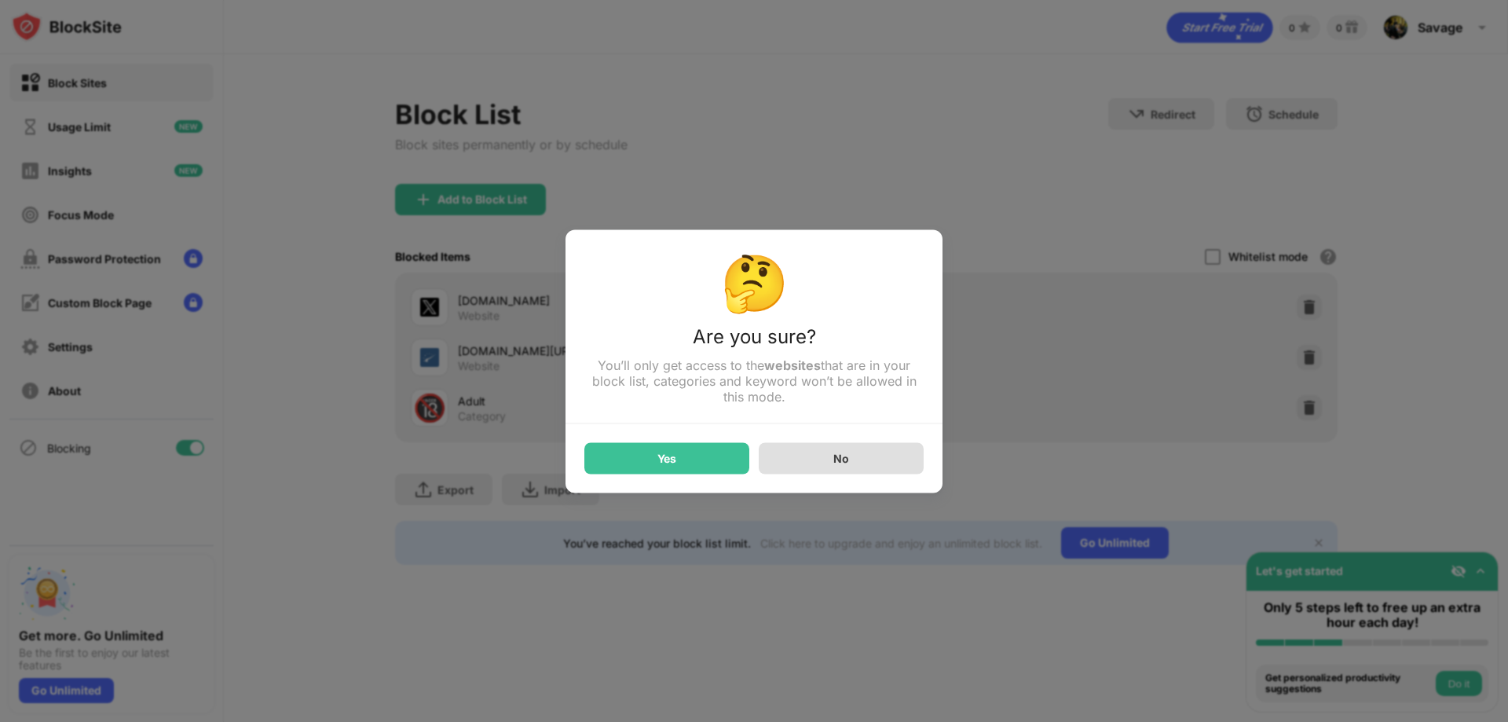
click at [862, 463] on div "No" at bounding box center [841, 457] width 165 height 31
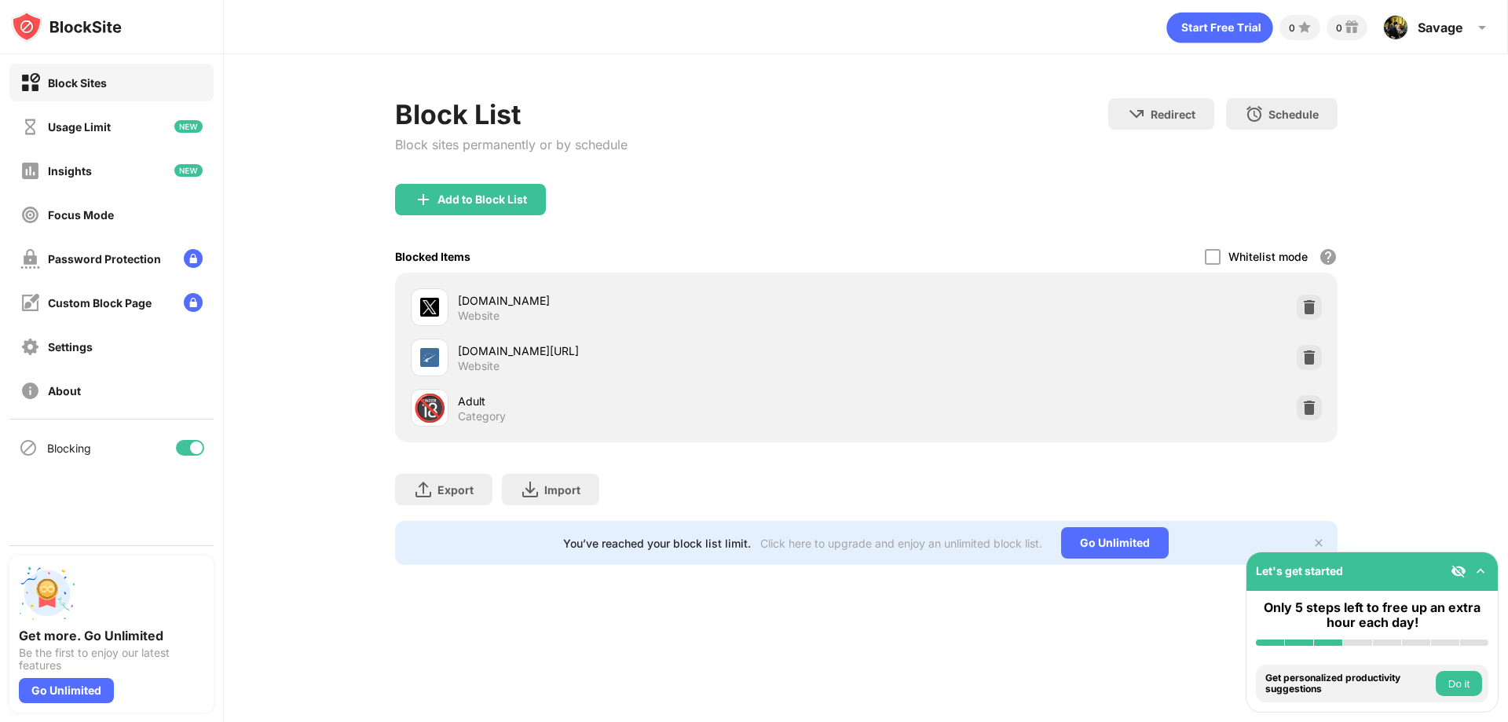
click at [1316, 303] on img at bounding box center [1310, 307] width 16 height 16
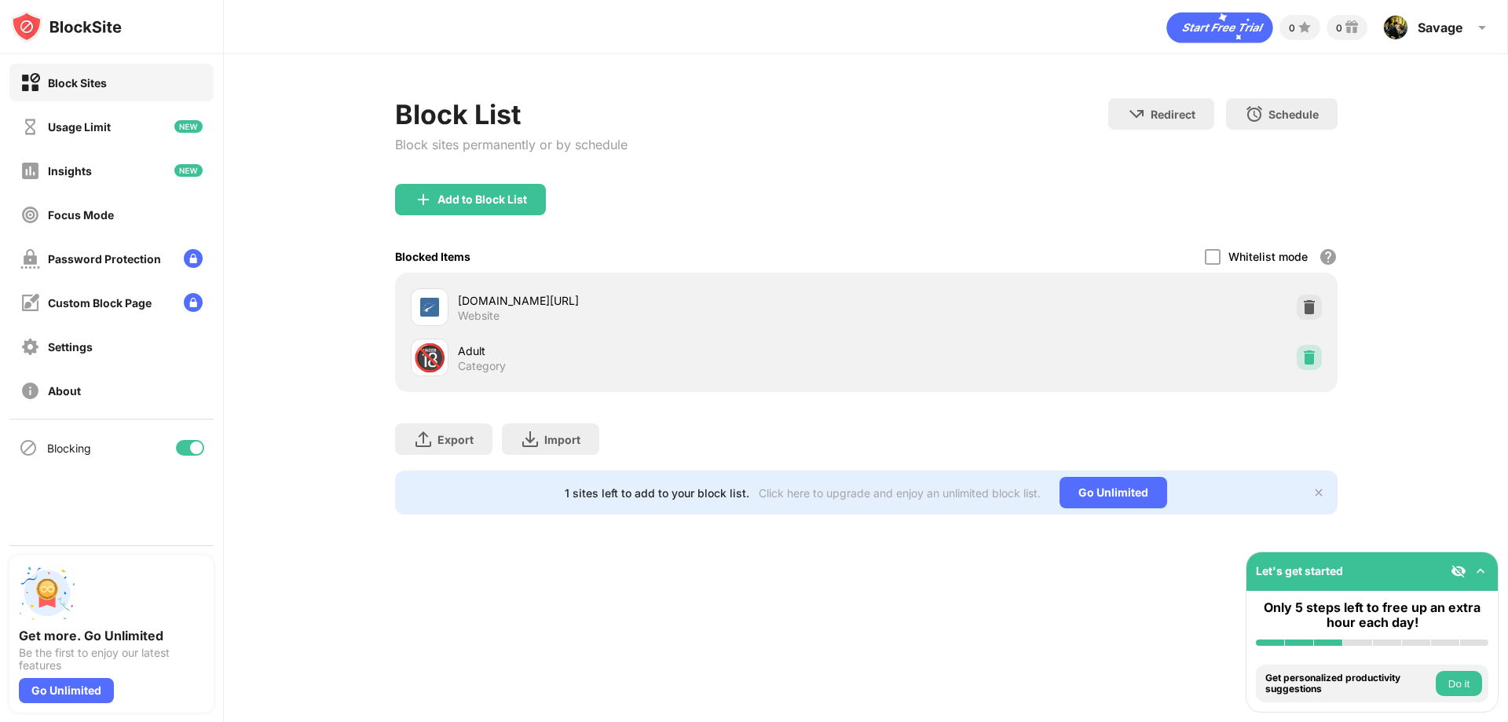
click at [1314, 352] on img at bounding box center [1310, 358] width 16 height 16
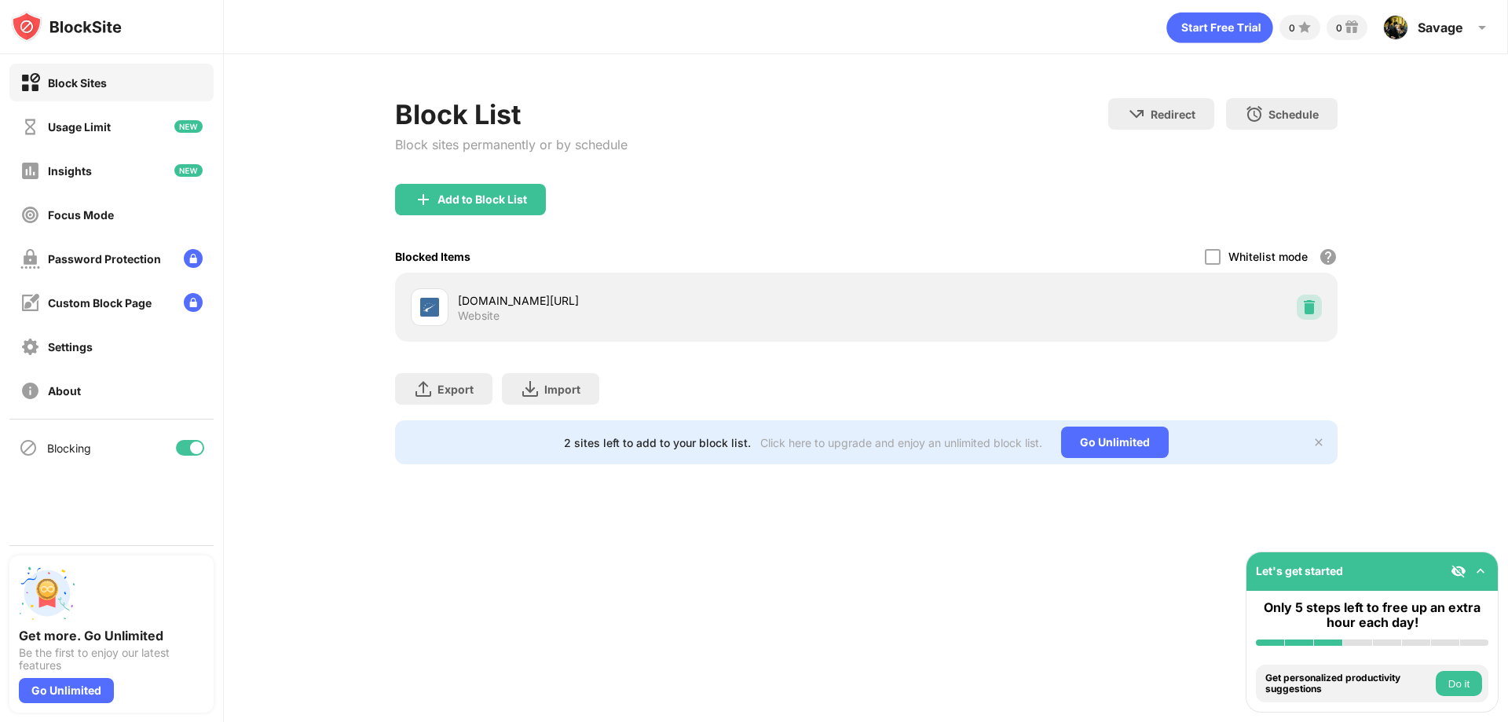
click at [1309, 302] on img at bounding box center [1310, 307] width 16 height 16
